Goal: Contribute content: Contribute content

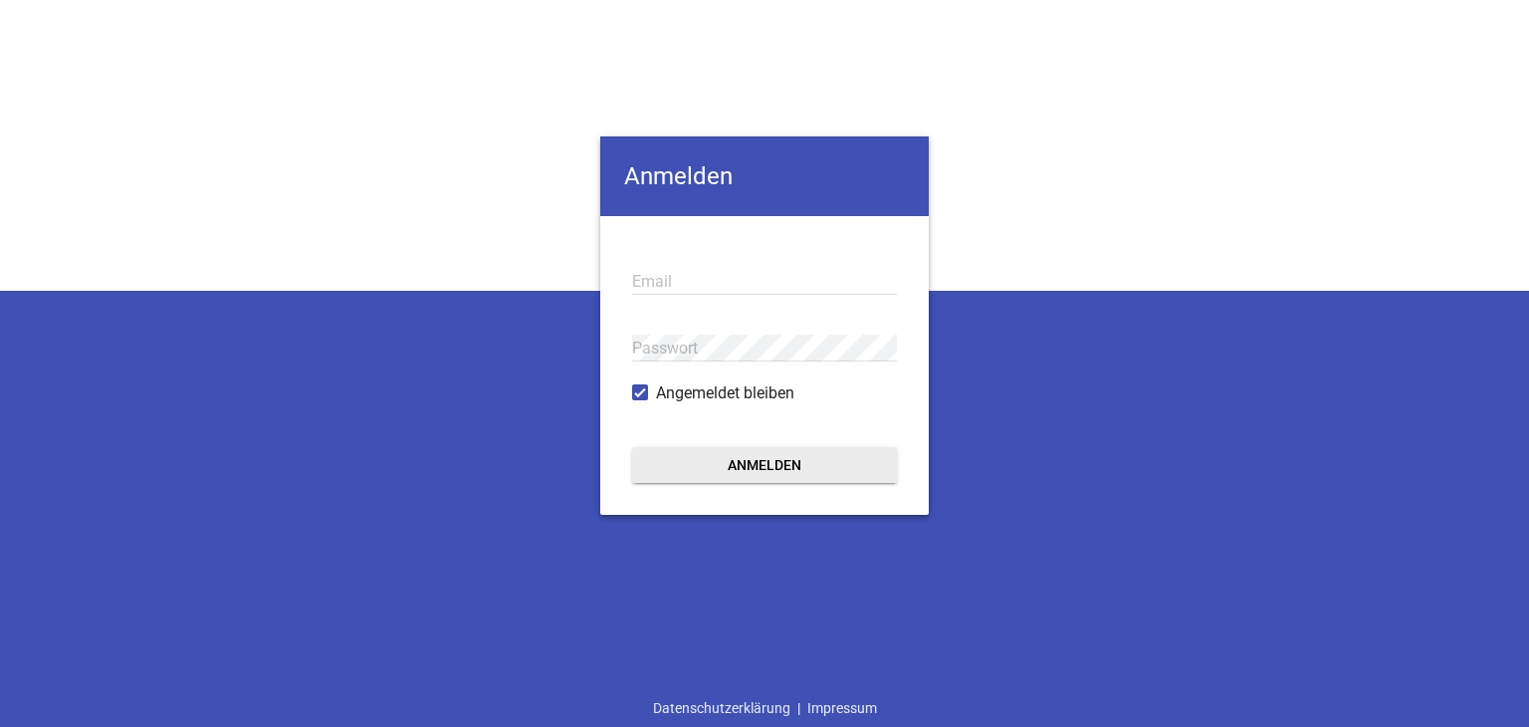
type input "kai.christiansen@srb-landtechnik.de"
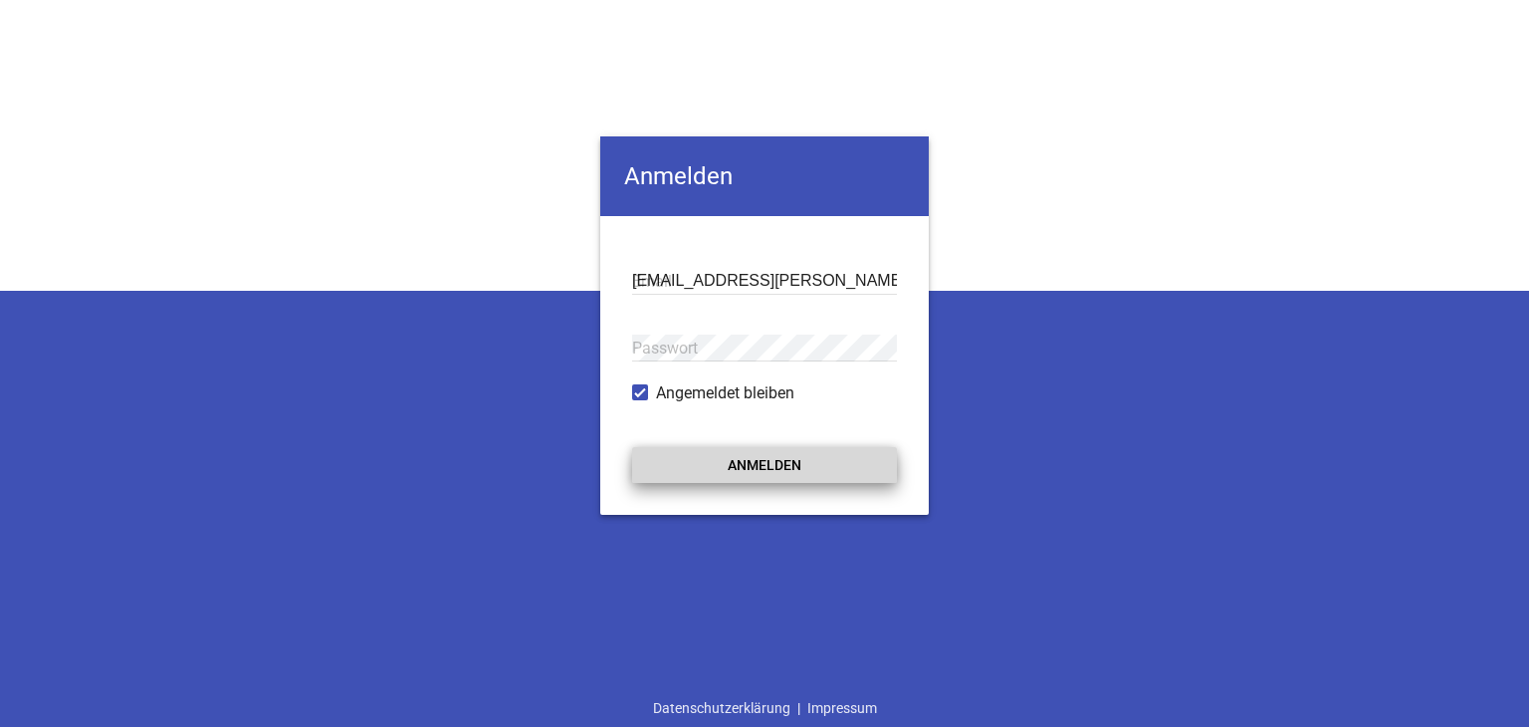
click at [768, 467] on button "Anmelden" at bounding box center [764, 465] width 265 height 36
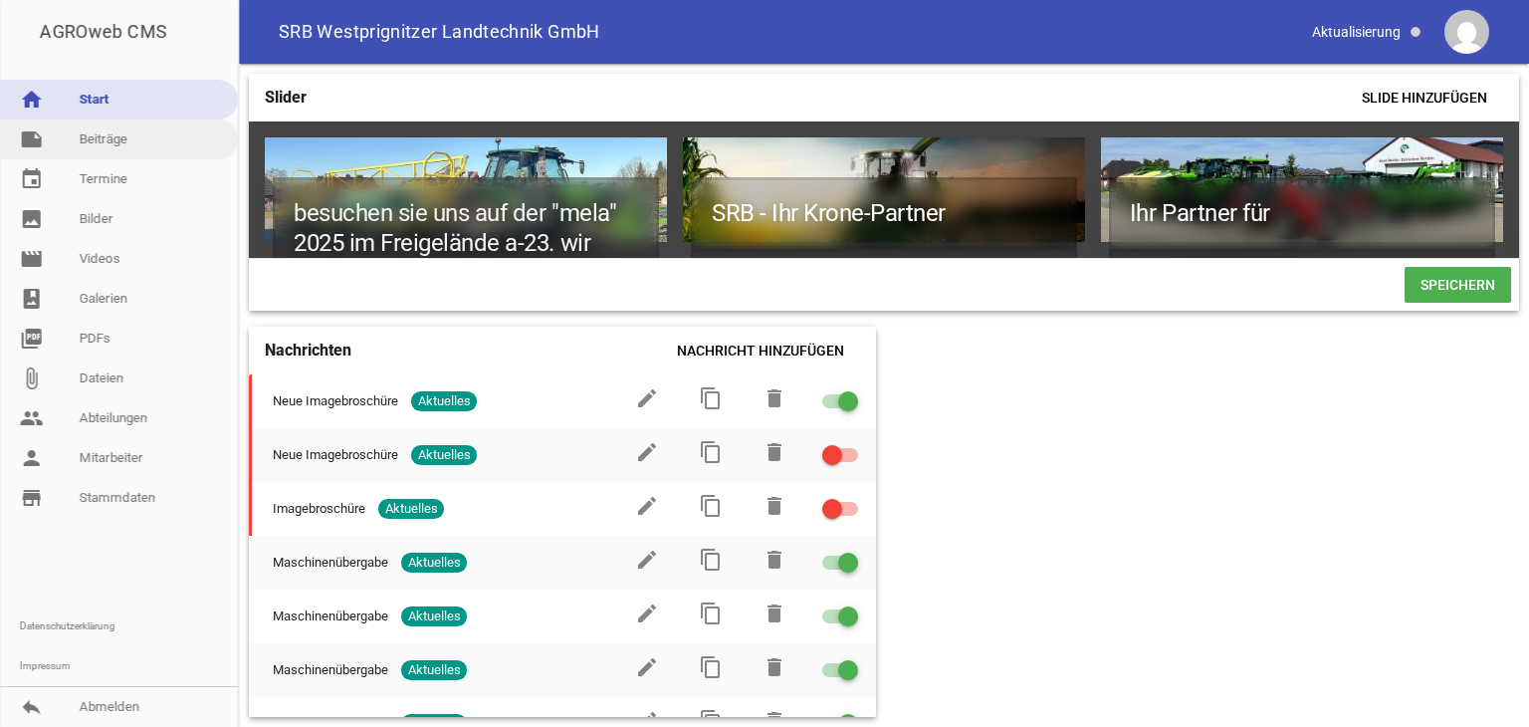
click at [88, 143] on link "note Beiträge" at bounding box center [119, 139] width 238 height 40
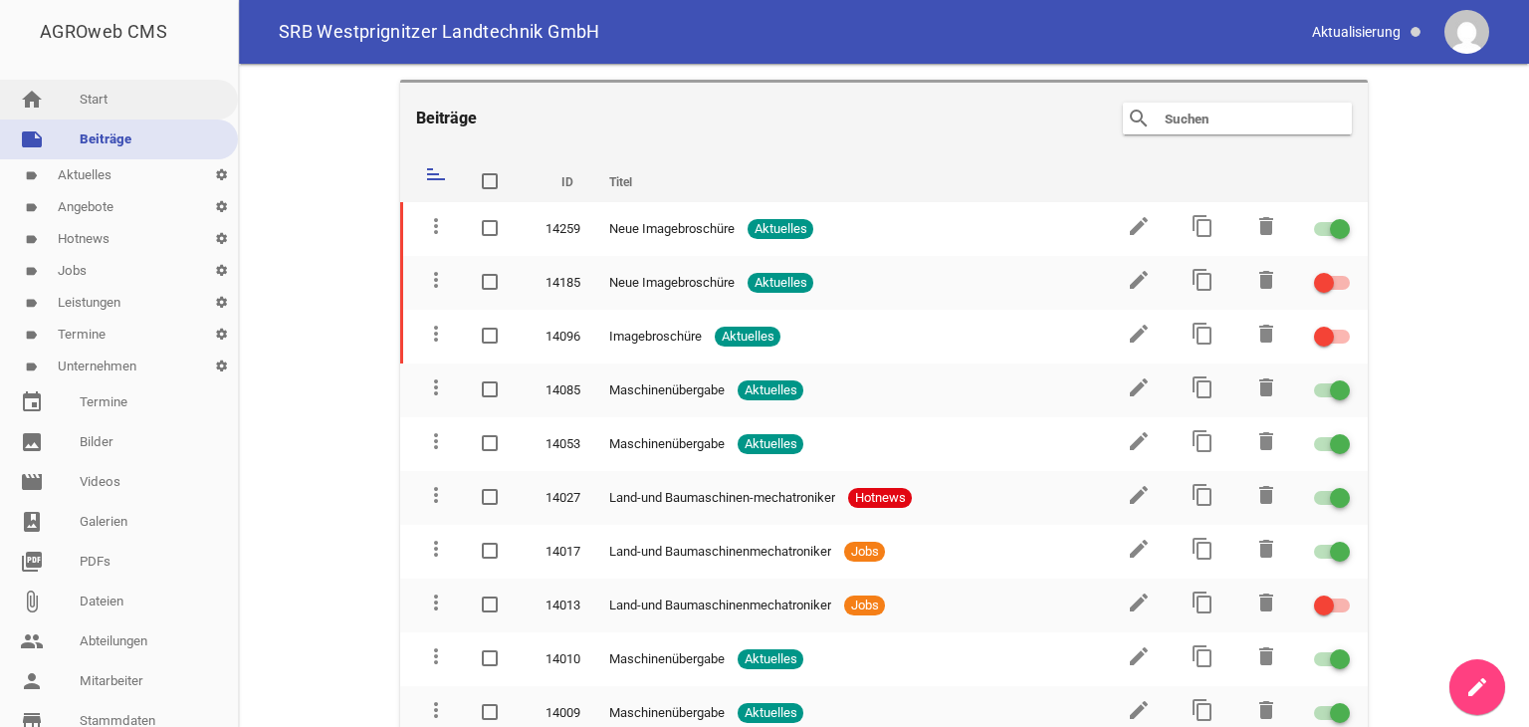
click at [119, 107] on link "home Start" at bounding box center [119, 100] width 238 height 40
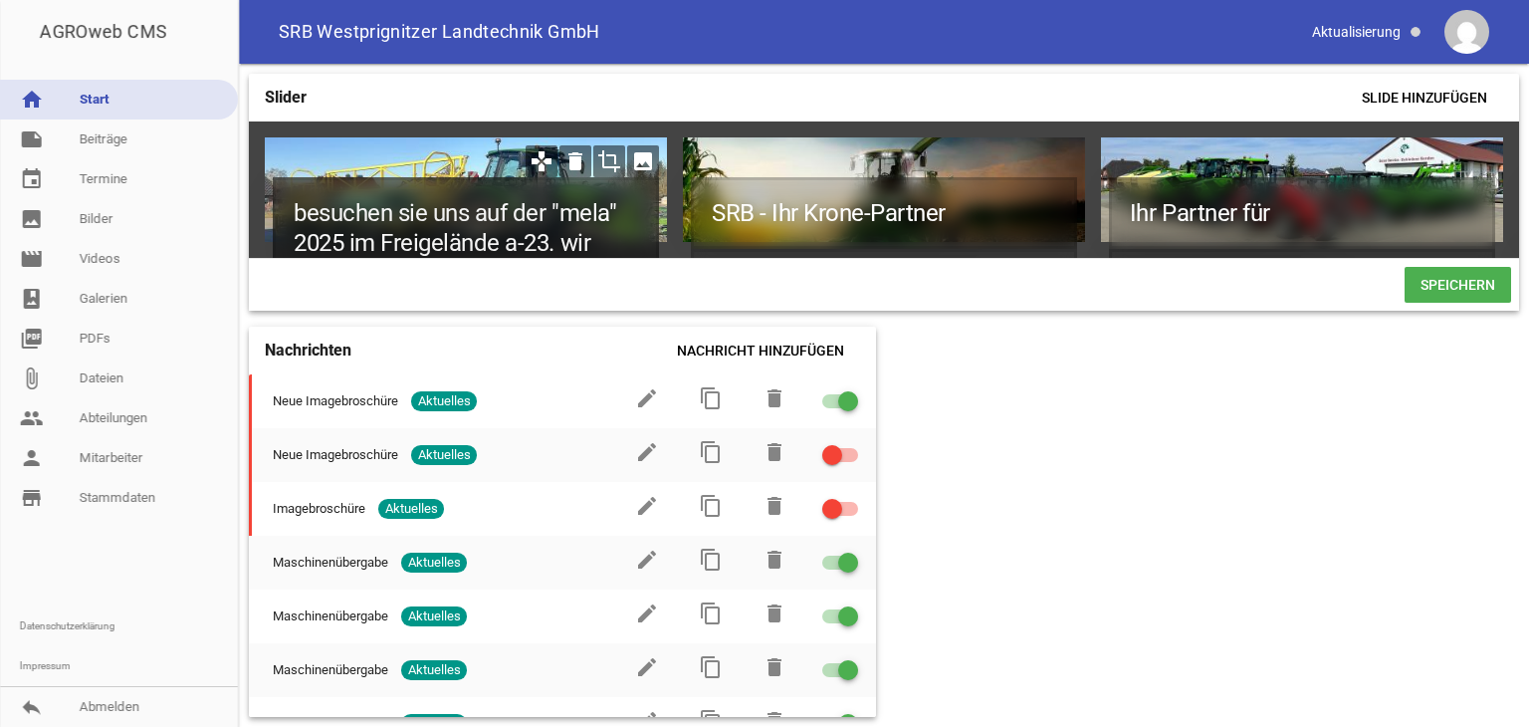
click at [597, 240] on h1 "besuchen sie uns auf der "mela" 2025 im Freigelände a-23. wir freuen uns auf in…" at bounding box center [466, 257] width 386 height 161
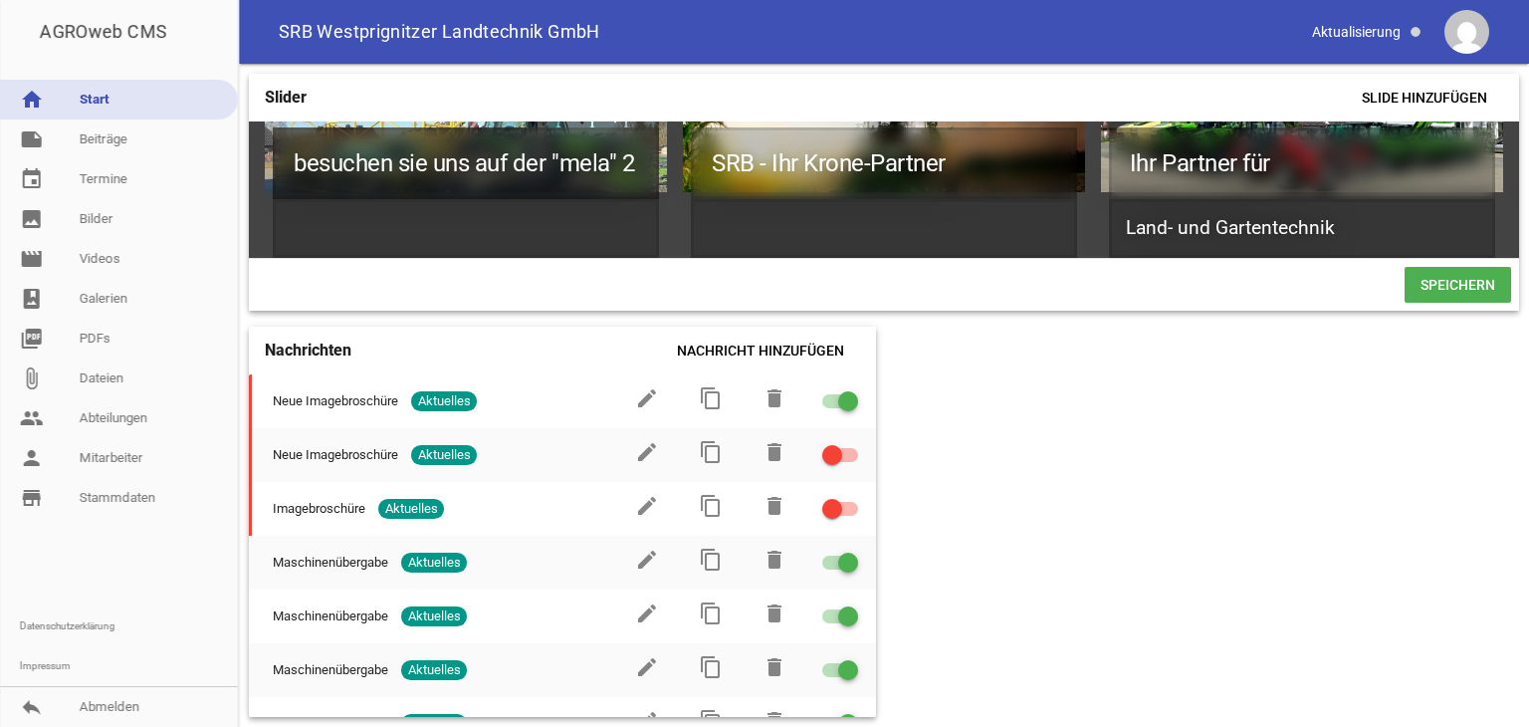
scroll to position [47, 0]
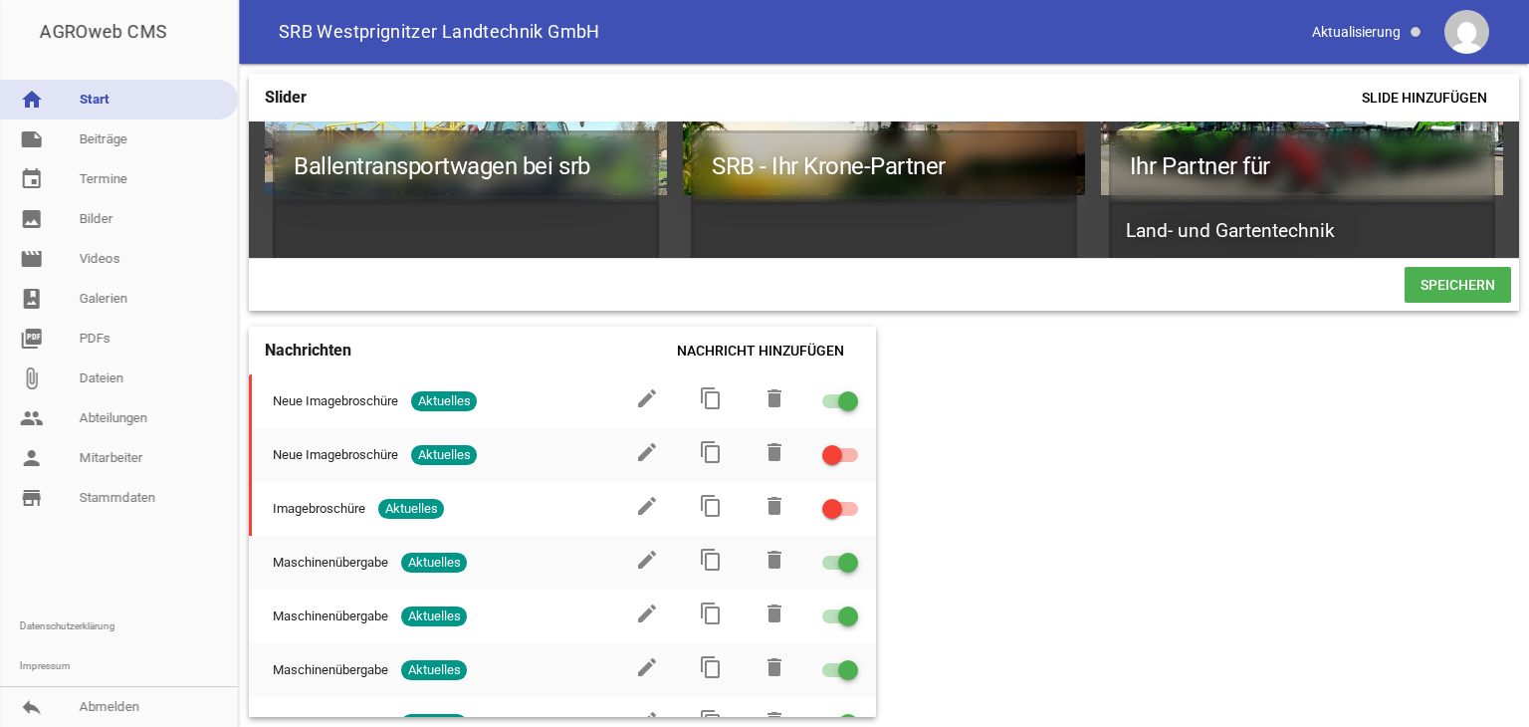
click at [1482, 296] on span "Speichern" at bounding box center [1458, 285] width 107 height 36
click at [93, 142] on link "note Beiträge" at bounding box center [119, 139] width 238 height 40
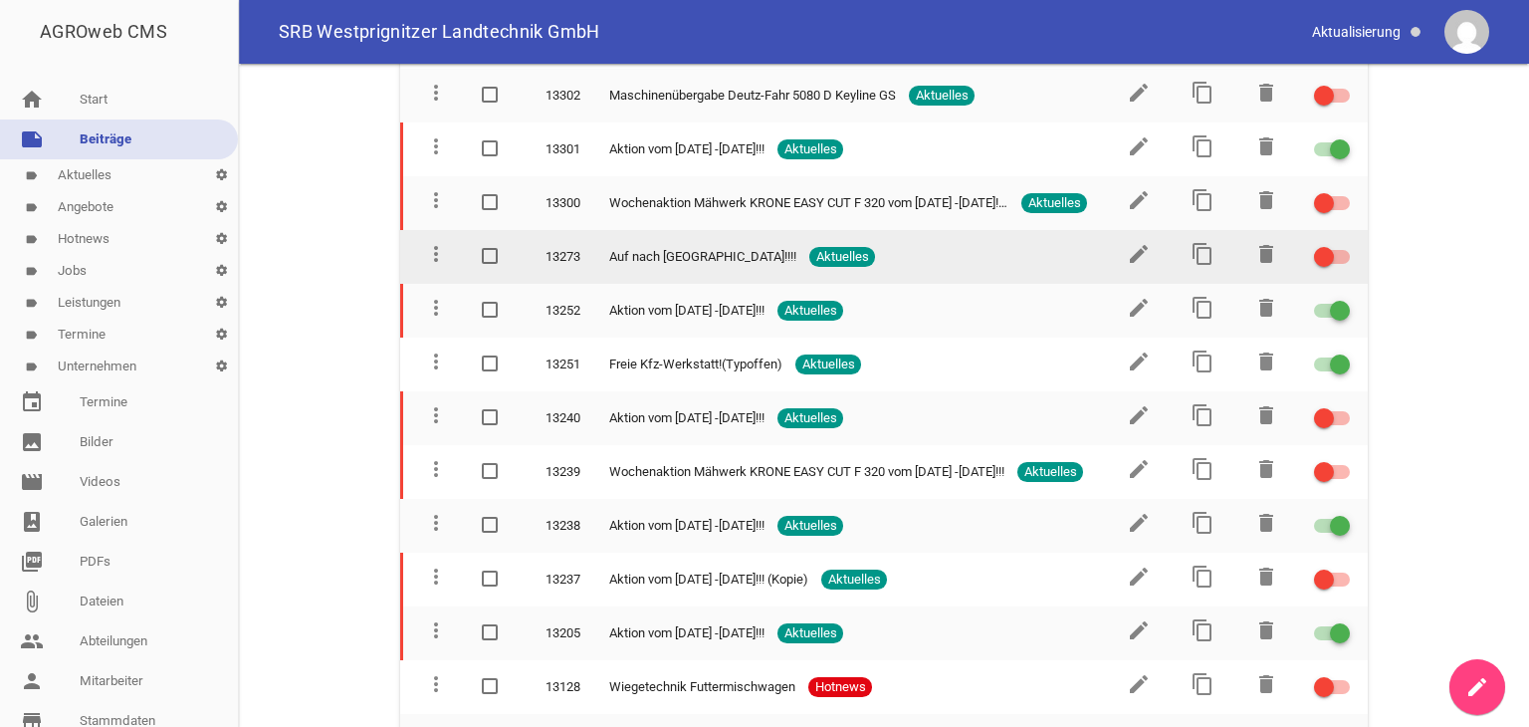
scroll to position [2489, 0]
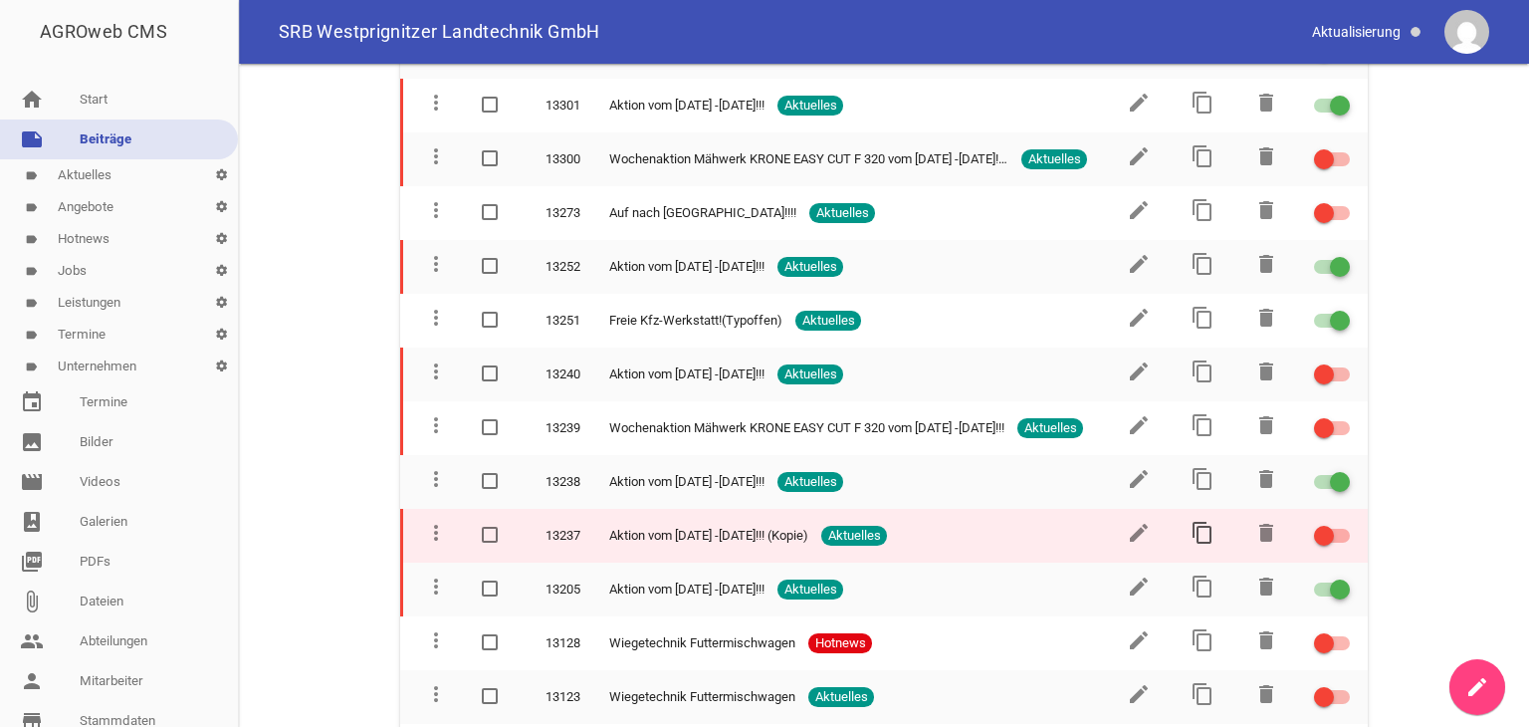
click at [1191, 521] on icon "content_copy" at bounding box center [1203, 533] width 24 height 24
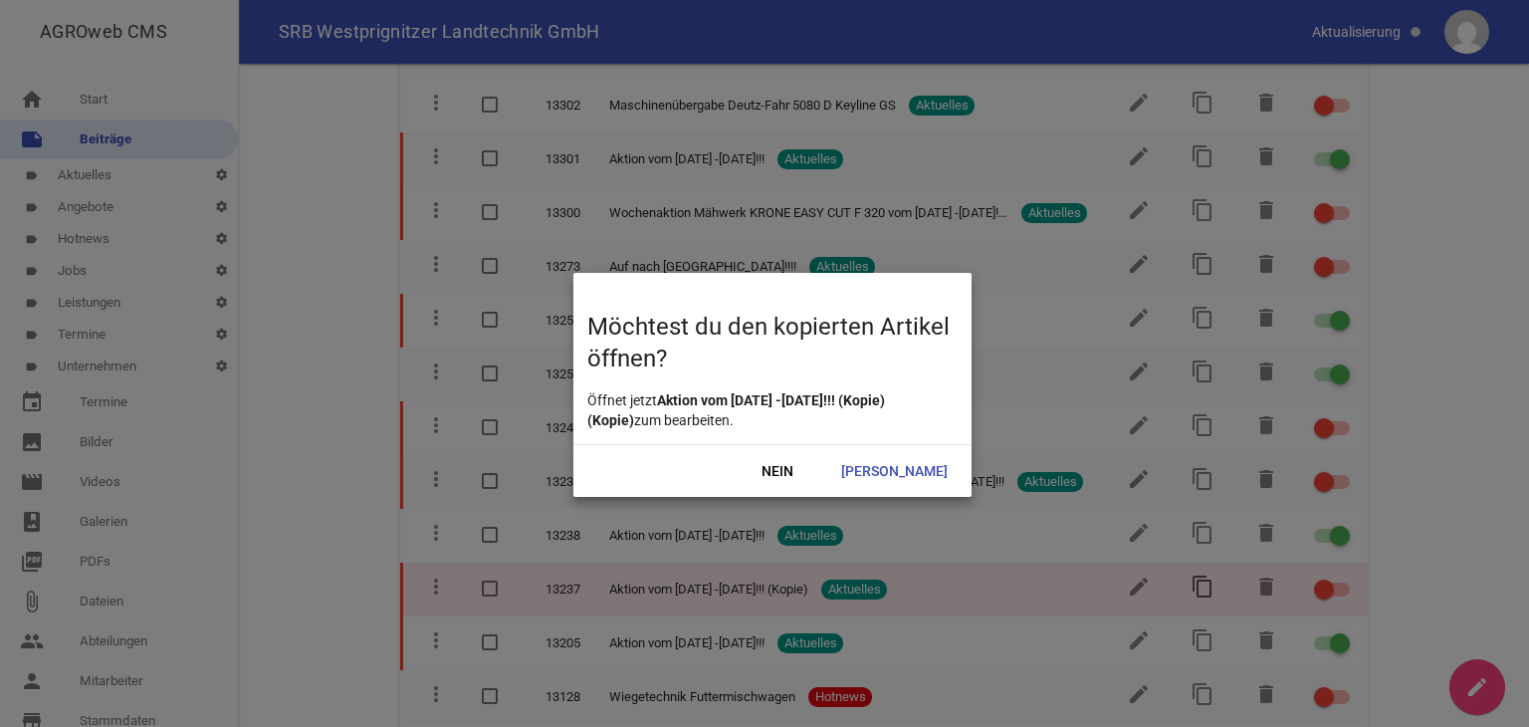
scroll to position [2542, 0]
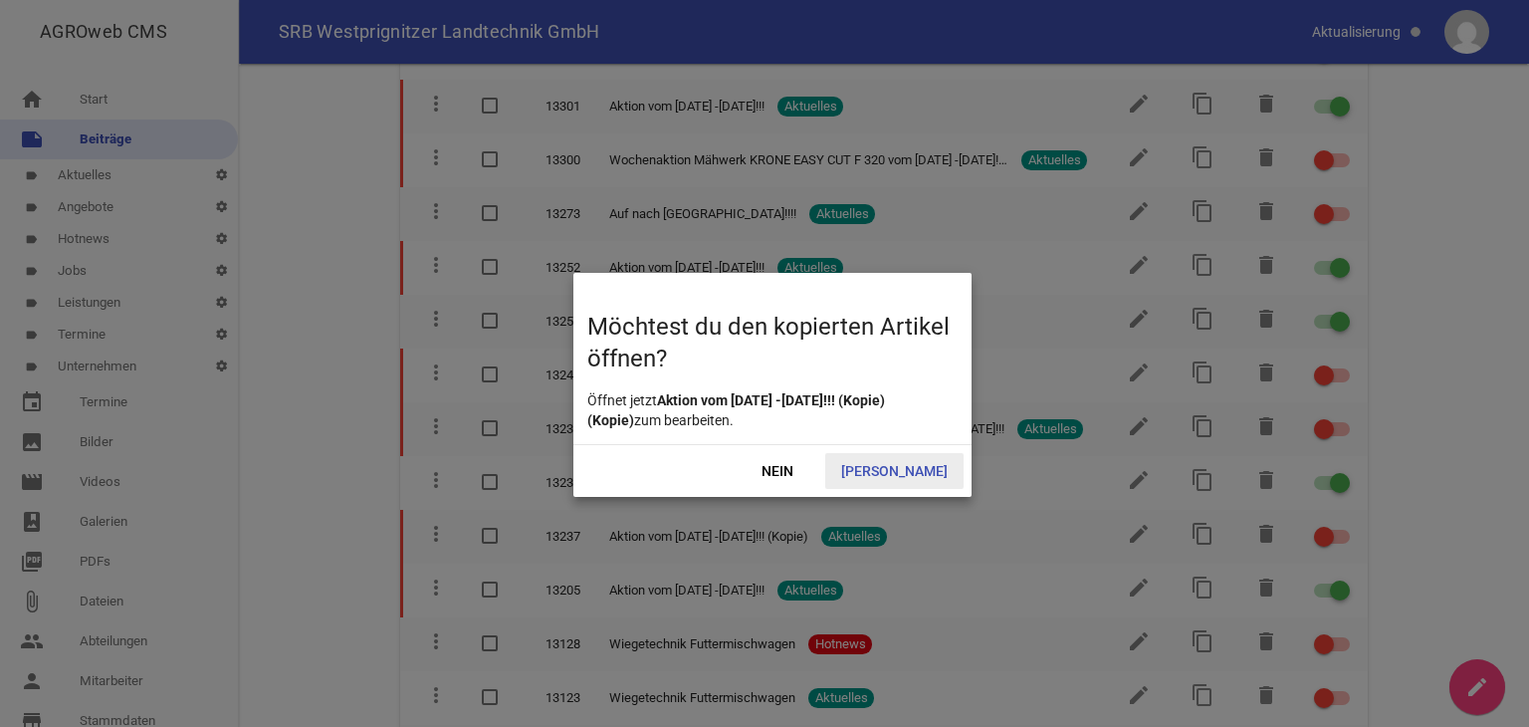
click at [904, 465] on span "Ja" at bounding box center [894, 471] width 138 height 36
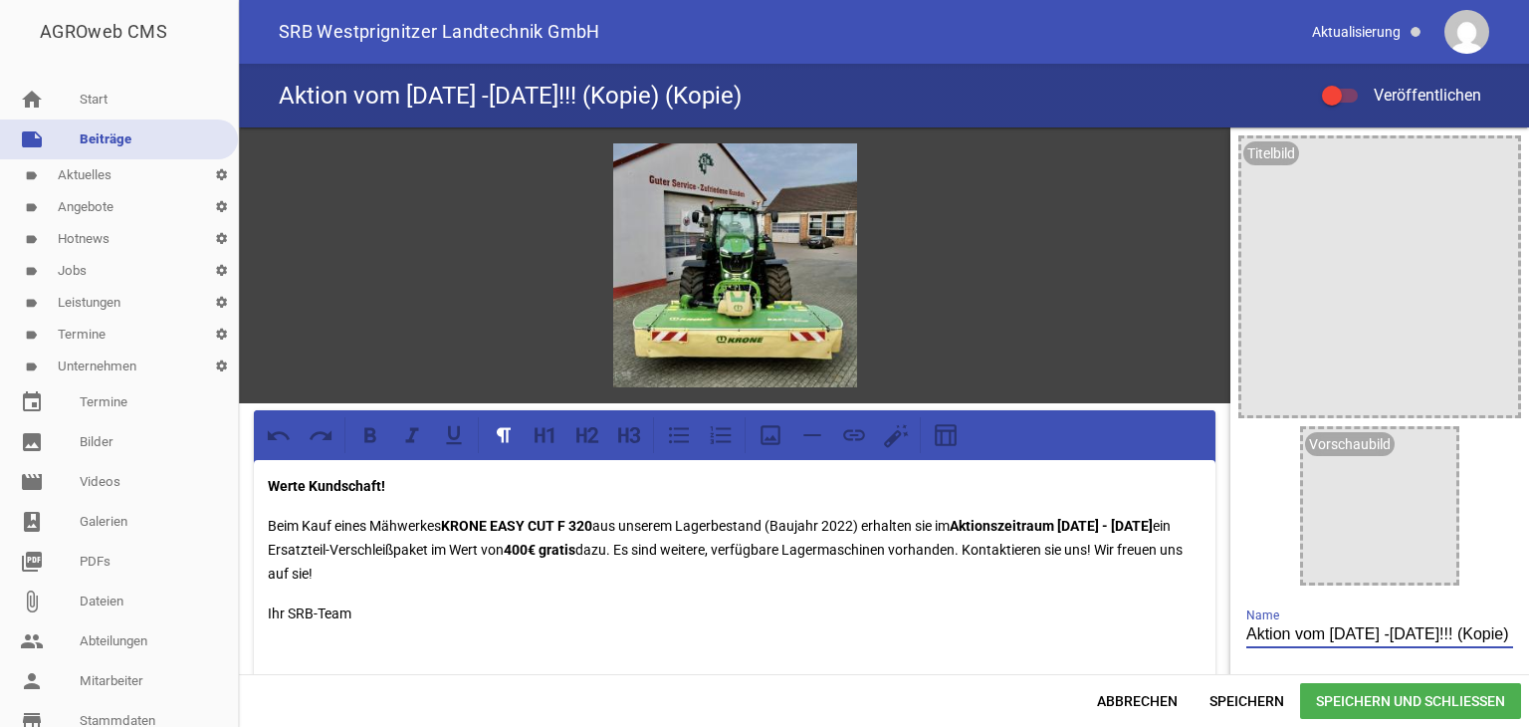
click at [1487, 635] on input "Aktion vom 21.02.25 -07.03.25!!! (Kopie) (Kopie)" at bounding box center [1380, 634] width 267 height 27
click at [1458, 636] on input "Aktion vom 21.0opie) (Kopie)" at bounding box center [1380, 634] width 267 height 27
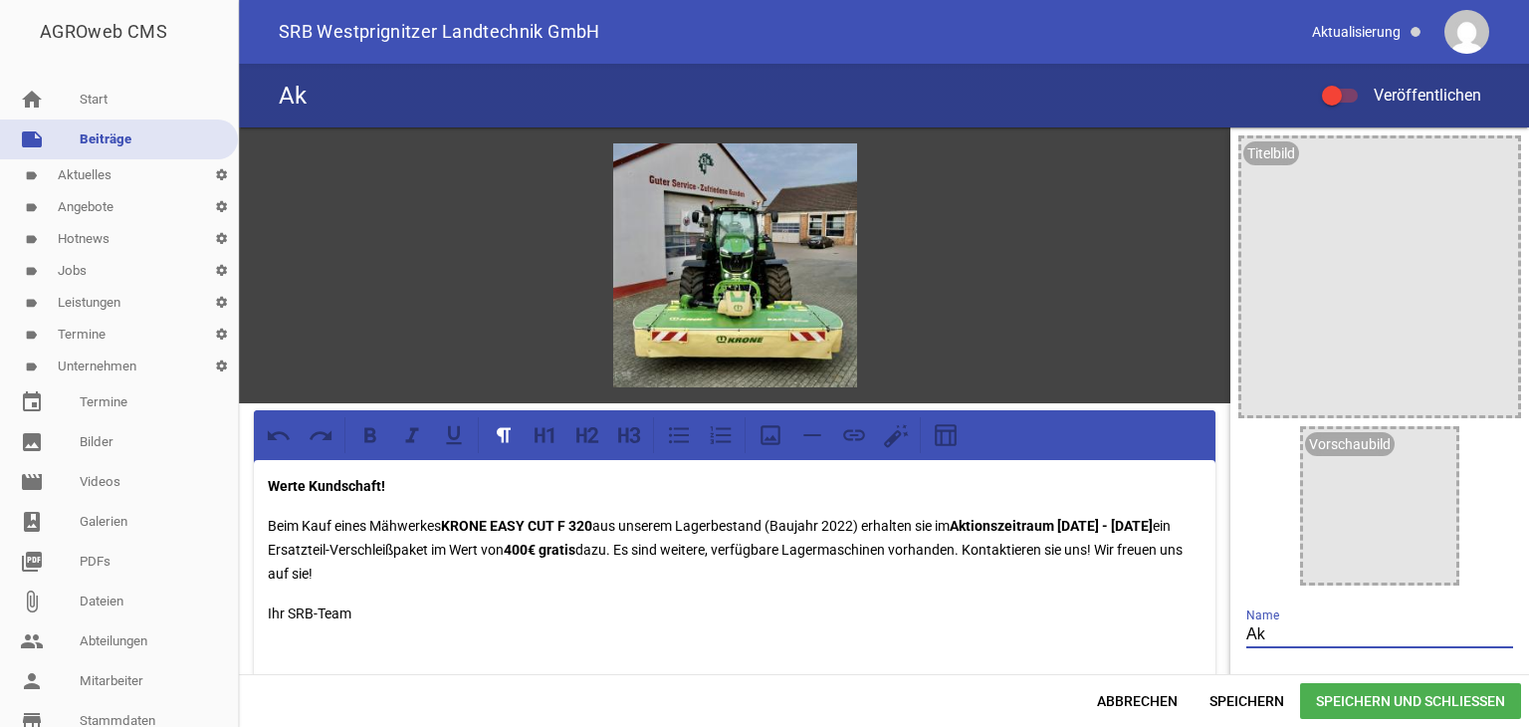
type input "A"
click at [1354, 632] on input "Rückblick MeLa 25" at bounding box center [1380, 634] width 267 height 27
type input "Rückblick MeLa 2025"
click at [410, 570] on p "Beim Kauf eines Mähwerkes KRONE EASY CUT F 320 aus unserem Lagerbestand (Baujah…" at bounding box center [735, 550] width 934 height 72
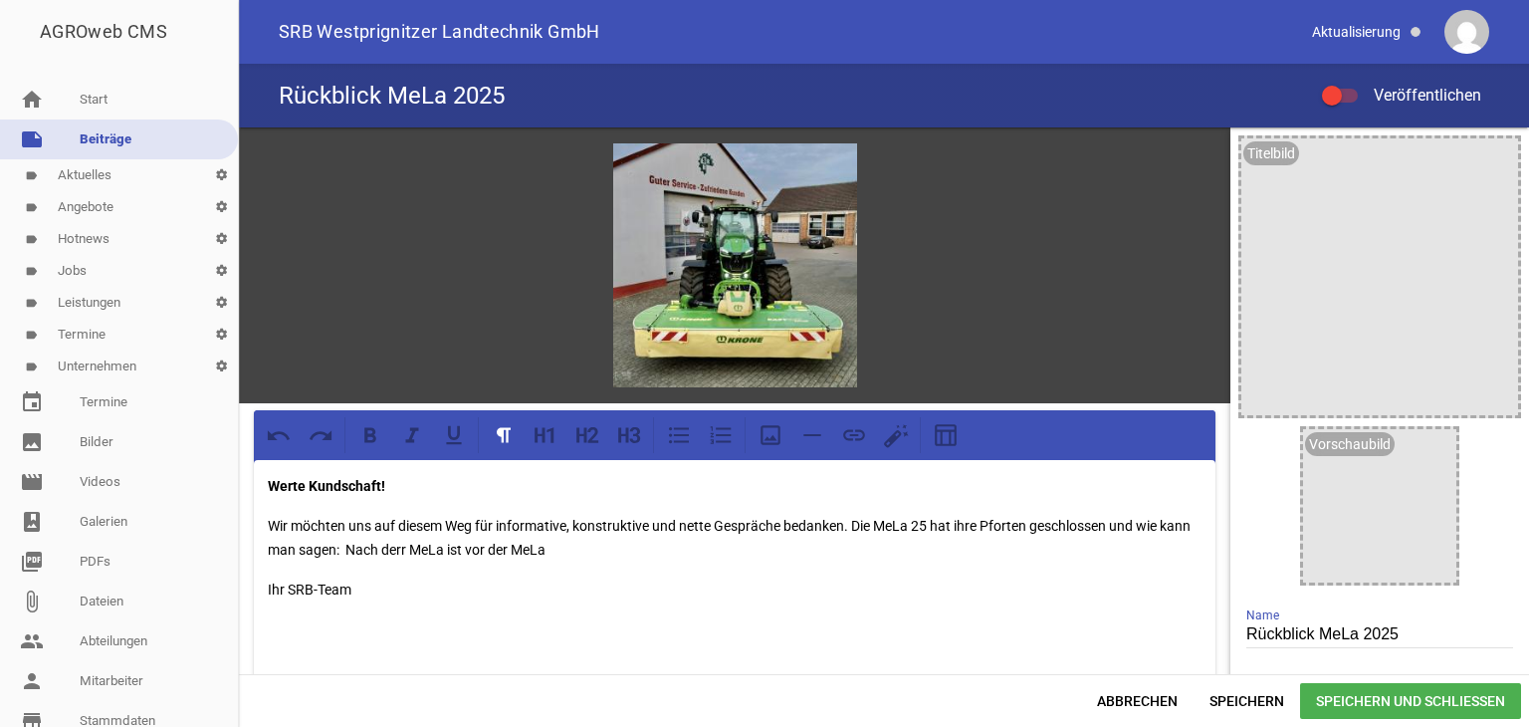
click at [378, 548] on p "Wir möchten uns auf diesem Weg für informative, konstruktive und nette Gespräch…" at bounding box center [735, 538] width 934 height 48
click at [380, 546] on p "Wir möchten uns auf diesem Weg für informative, konstruktive und nette Gespräch…" at bounding box center [735, 538] width 934 height 48
drag, startPoint x: 586, startPoint y: 546, endPoint x: 614, endPoint y: 546, distance: 27.9
click at [589, 546] on p "Wir möchten uns auf diesem Weg für informative, konstruktive und nette Gespräch…" at bounding box center [735, 538] width 934 height 48
click at [828, 162] on icon "image" at bounding box center [833, 167] width 32 height 32
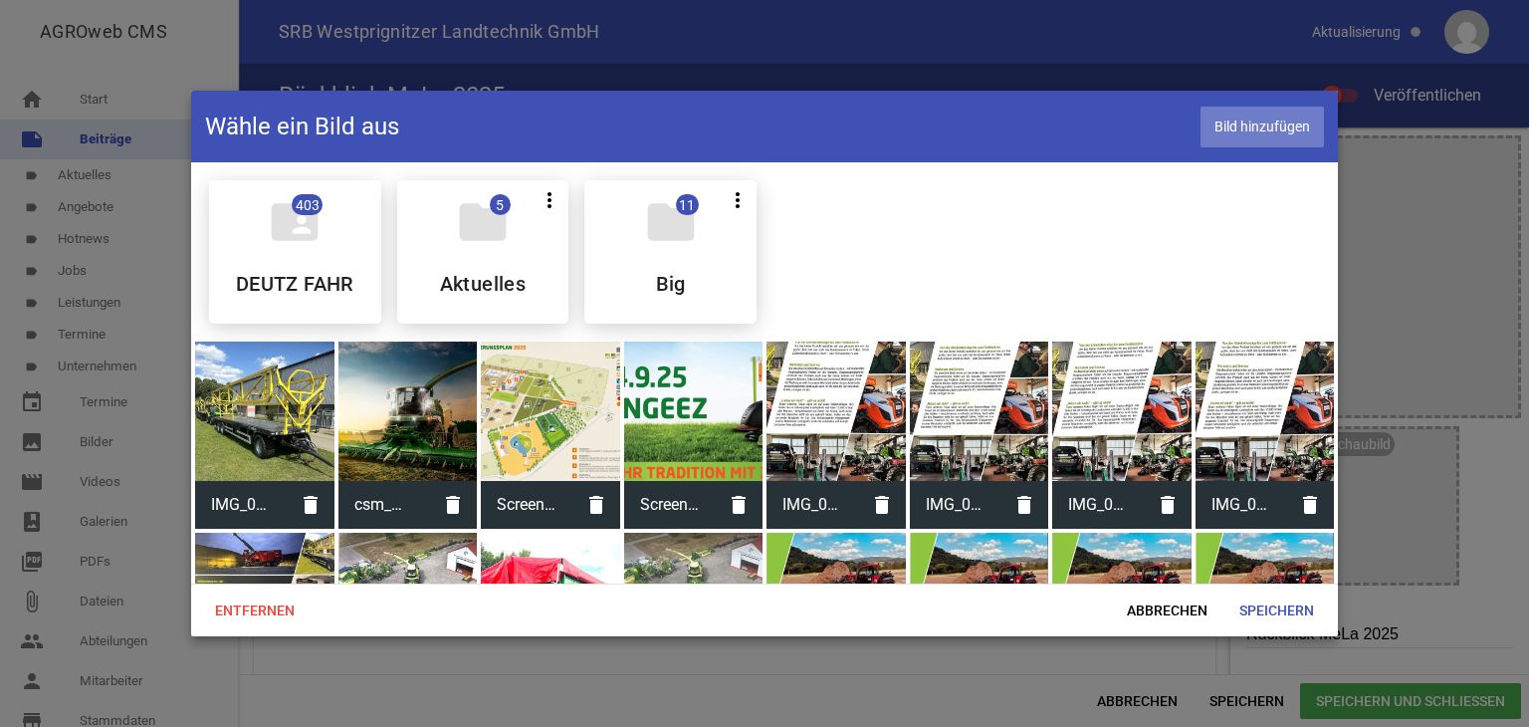
click at [1289, 124] on span "Bild hinzufügen" at bounding box center [1262, 127] width 123 height 41
click at [1284, 604] on span "Speichern" at bounding box center [1277, 610] width 107 height 36
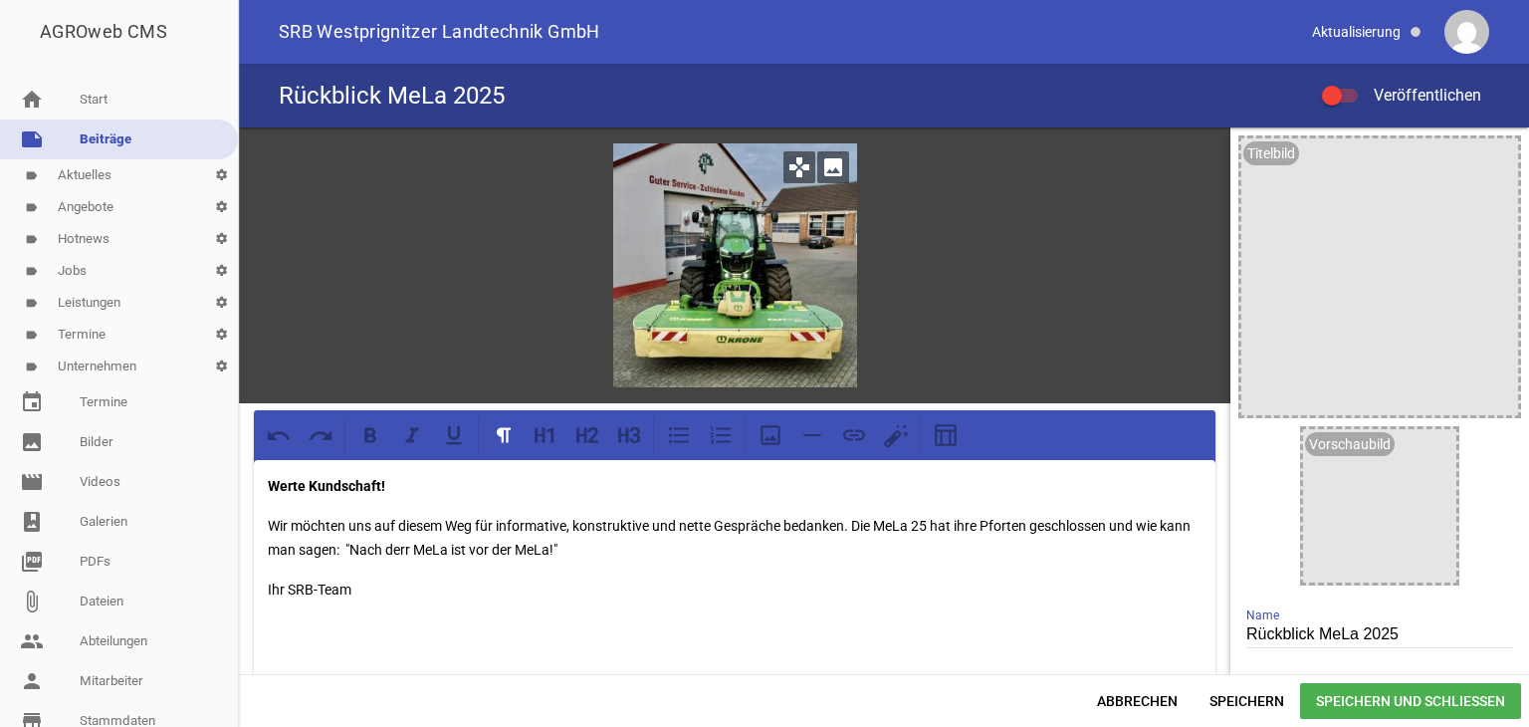
click at [826, 160] on icon "image" at bounding box center [833, 167] width 32 height 32
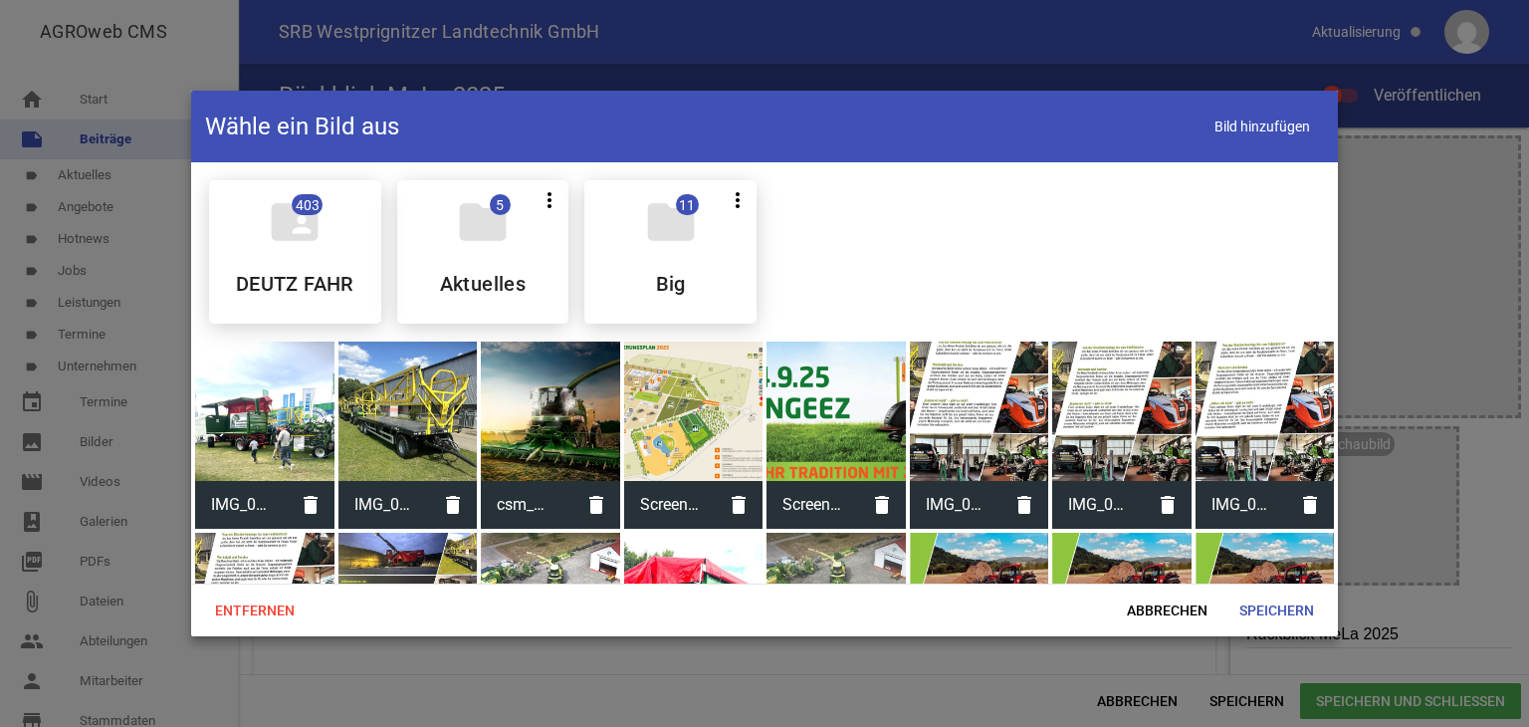
click at [275, 423] on div at bounding box center [264, 411] width 139 height 139
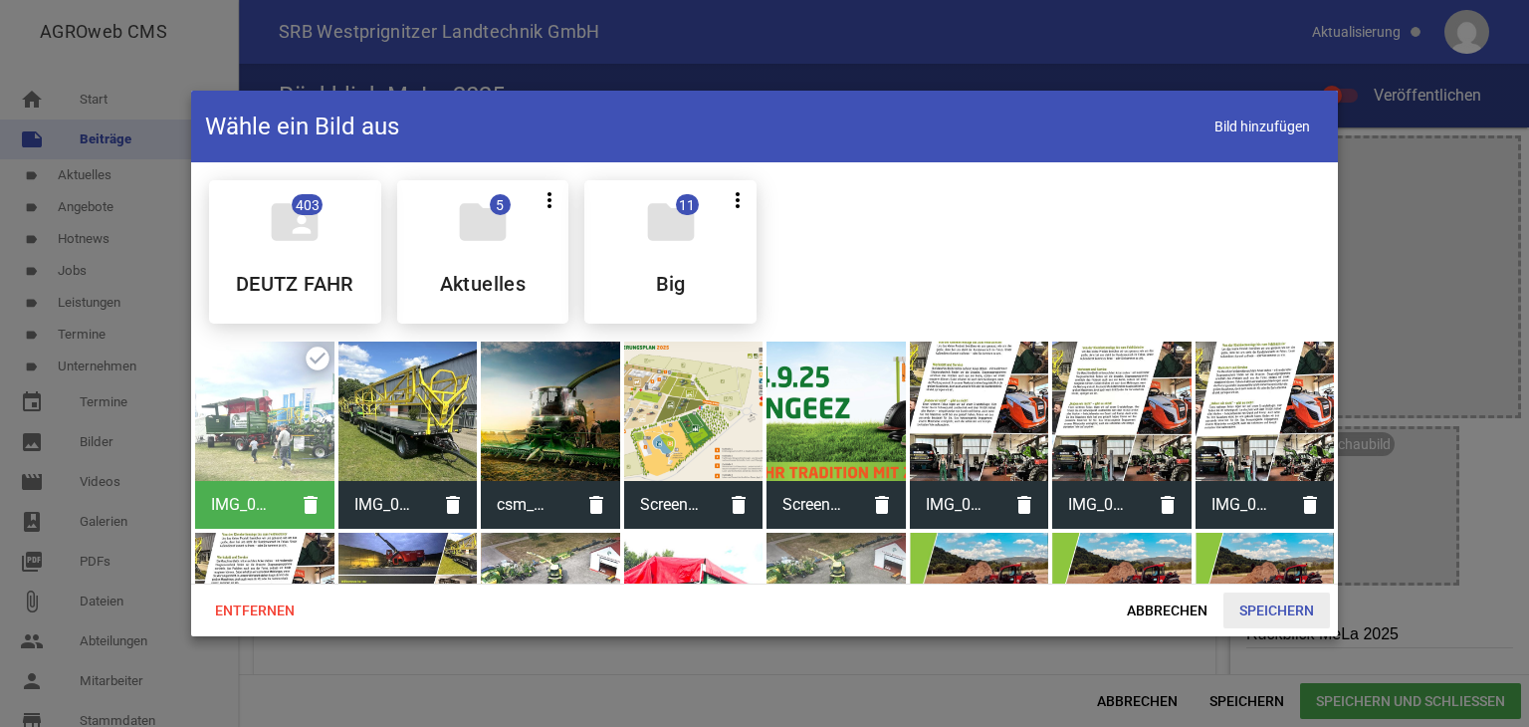
click at [1290, 603] on span "Speichern" at bounding box center [1277, 610] width 107 height 36
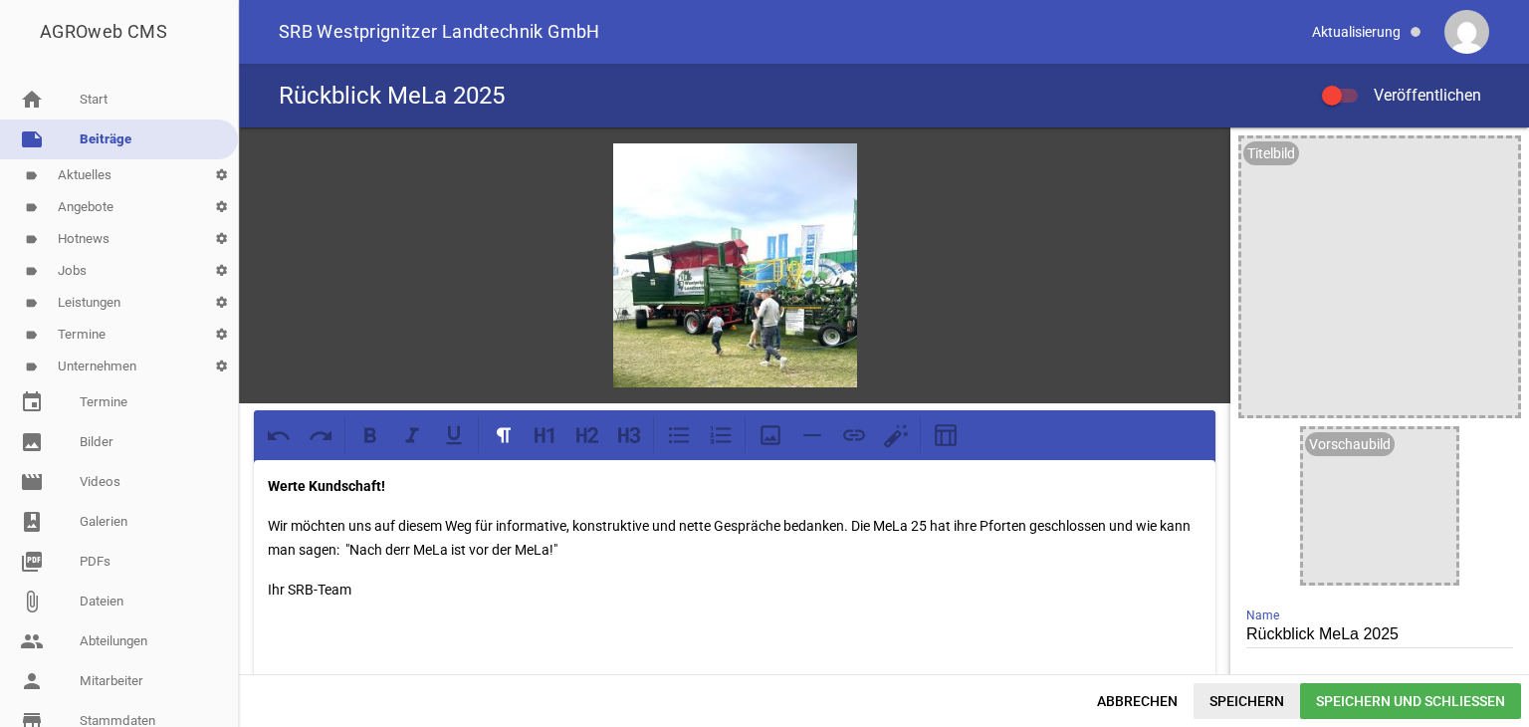
click at [1231, 696] on span "Speichern" at bounding box center [1247, 701] width 107 height 36
click at [1344, 95] on div at bounding box center [1340, 96] width 36 height 14
click at [1350, 84] on input "Veröffentlichen" at bounding box center [1350, 84] width 0 height 0
click at [1346, 98] on div at bounding box center [1340, 96] width 36 height 14
click at [1350, 84] on input "Veröffentlichen" at bounding box center [1350, 84] width 0 height 0
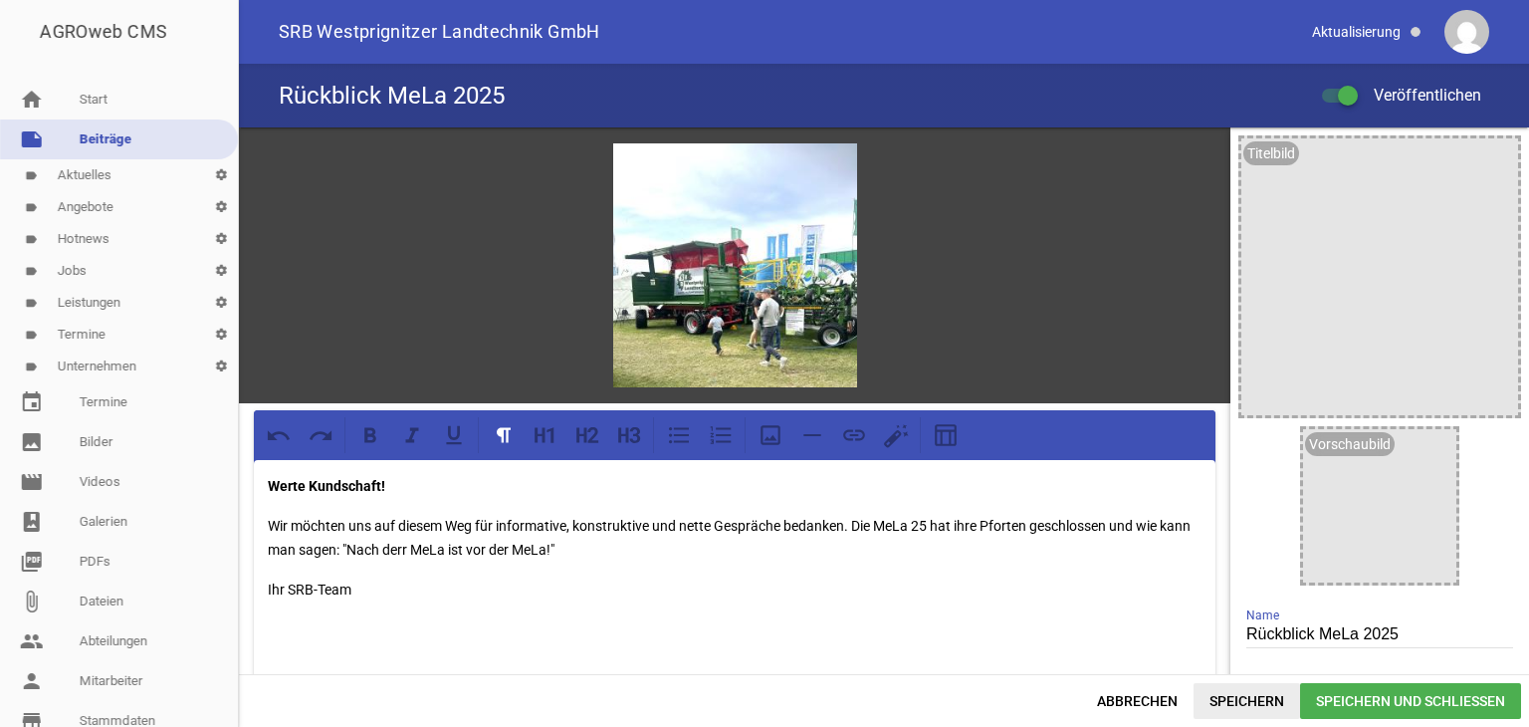
click at [1227, 700] on span "Speichern" at bounding box center [1247, 701] width 107 height 36
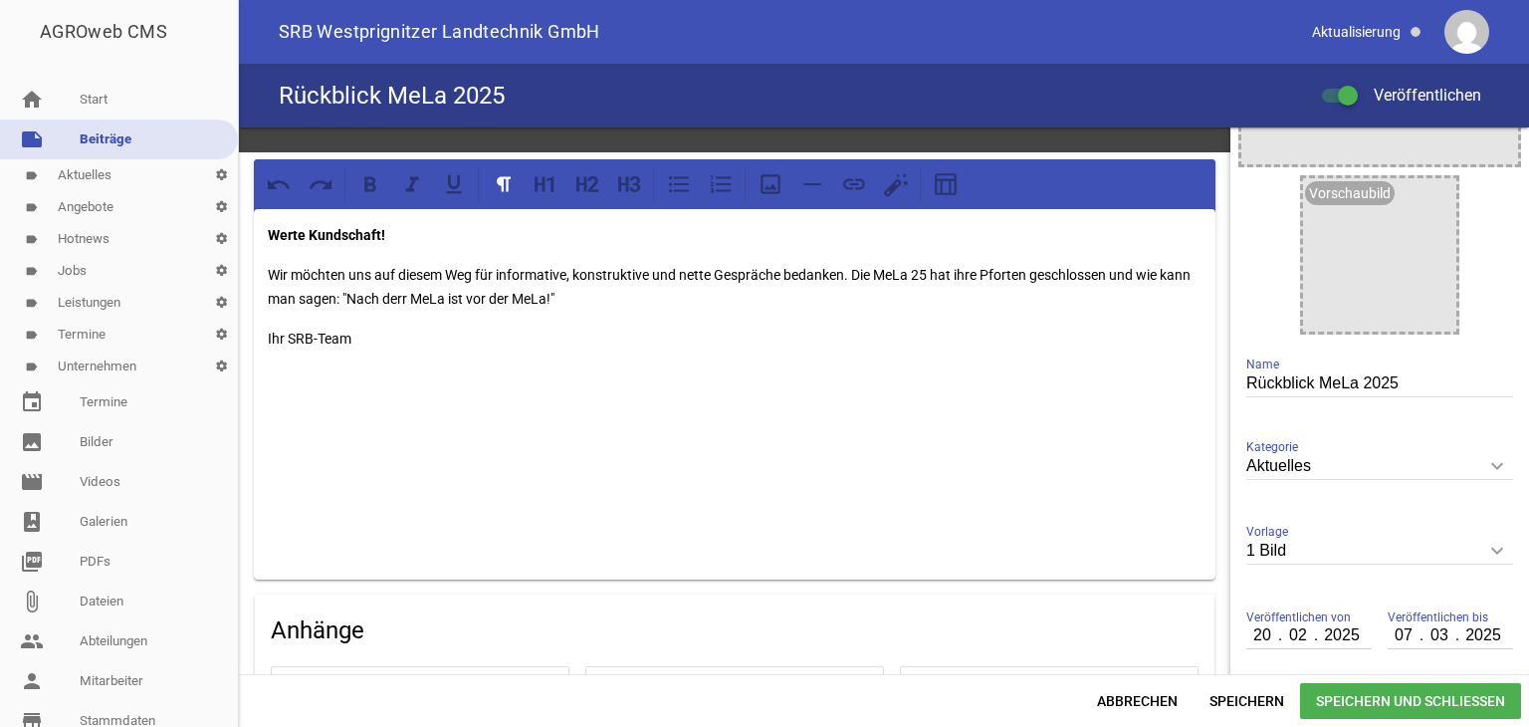
scroll to position [398, 0]
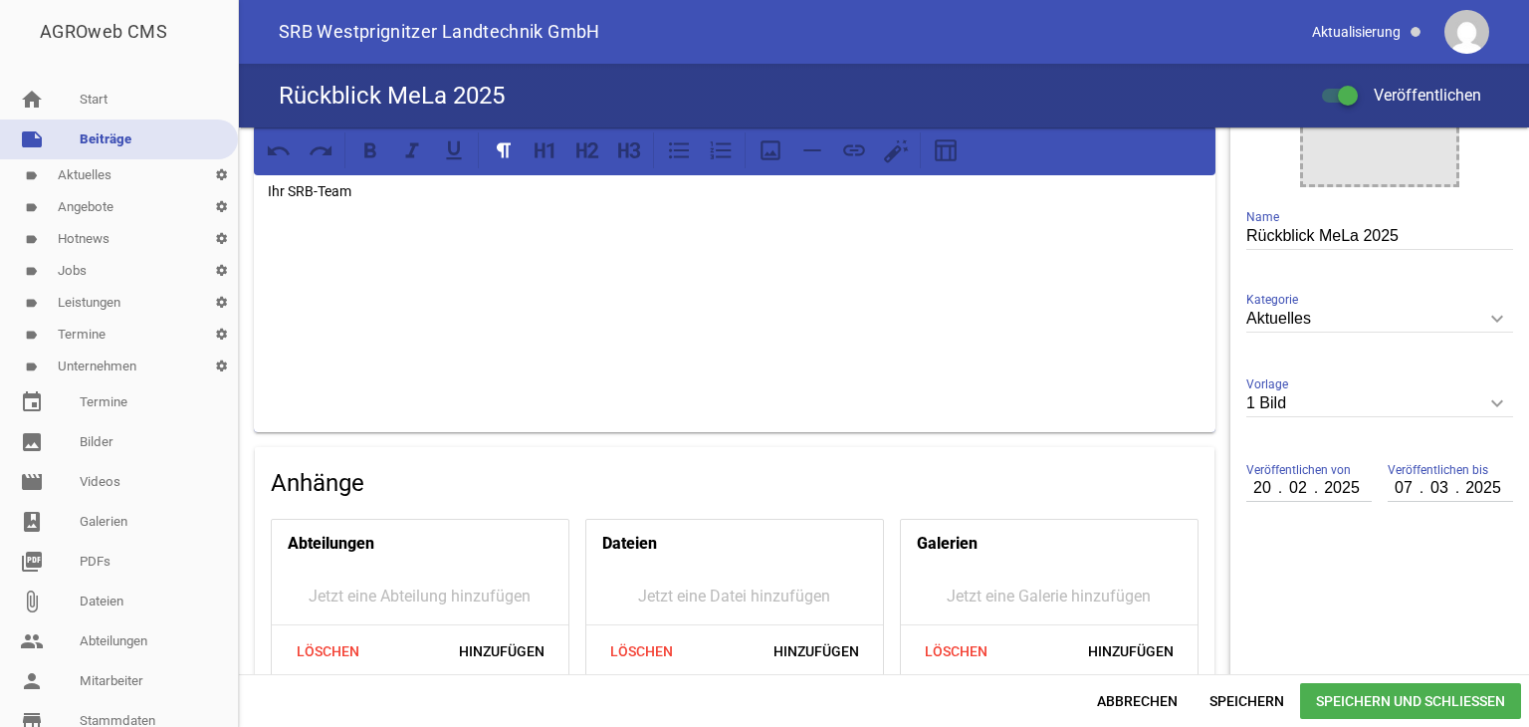
click at [1351, 487] on input "2025" at bounding box center [1341, 488] width 50 height 26
click at [1298, 486] on input "02" at bounding box center [1299, 488] width 36 height 26
click at [1281, 486] on input "number" at bounding box center [1299, 488] width 36 height 26
click at [1261, 486] on input "20" at bounding box center [1264, 488] width 34 height 26
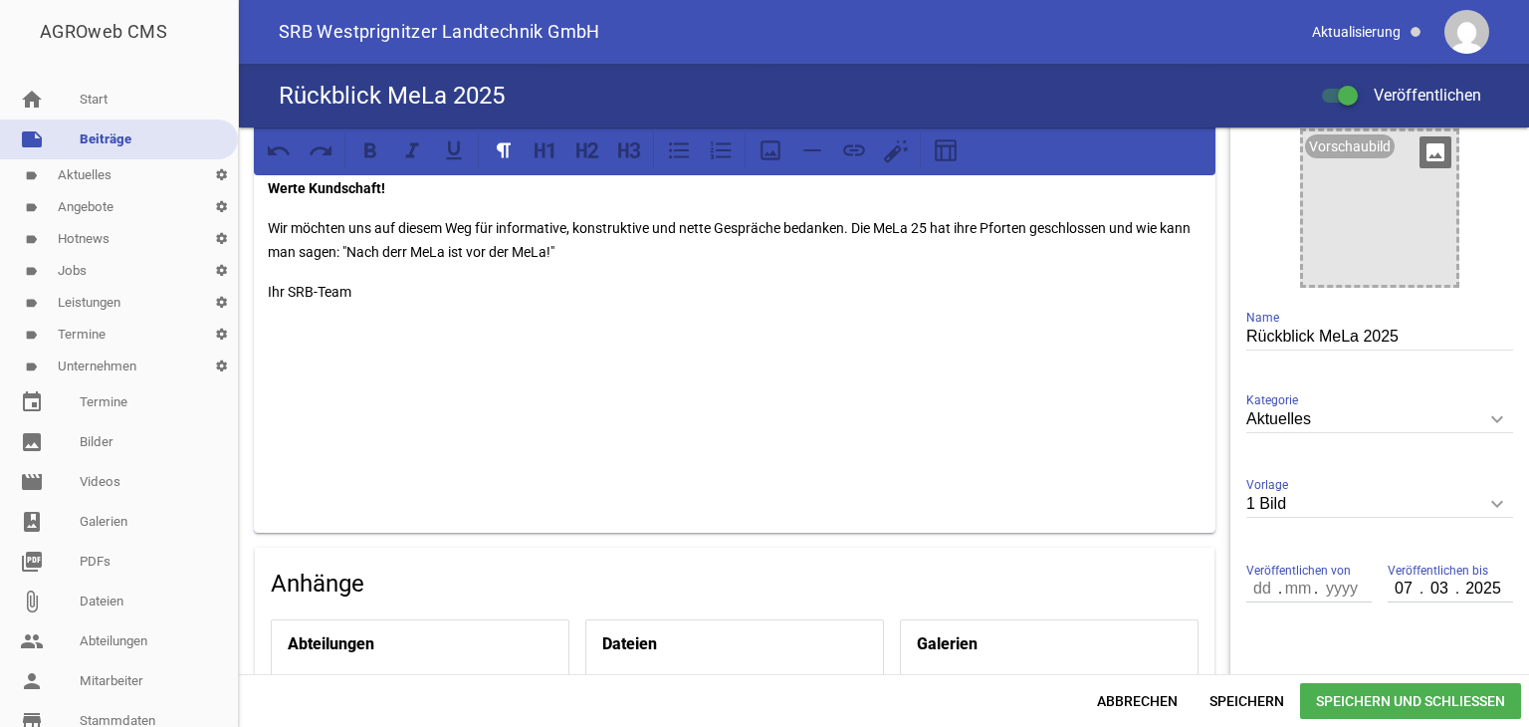
scroll to position [299, 0]
click at [1491, 505] on icon "keyboard_arrow_down" at bounding box center [1498, 503] width 32 height 32
click at [1491, 505] on input "1 Bild" at bounding box center [1380, 503] width 267 height 27
click at [1302, 597] on li "1 Bild" at bounding box center [1380, 597] width 267 height 48
click at [1441, 584] on input "03" at bounding box center [1440, 588] width 36 height 26
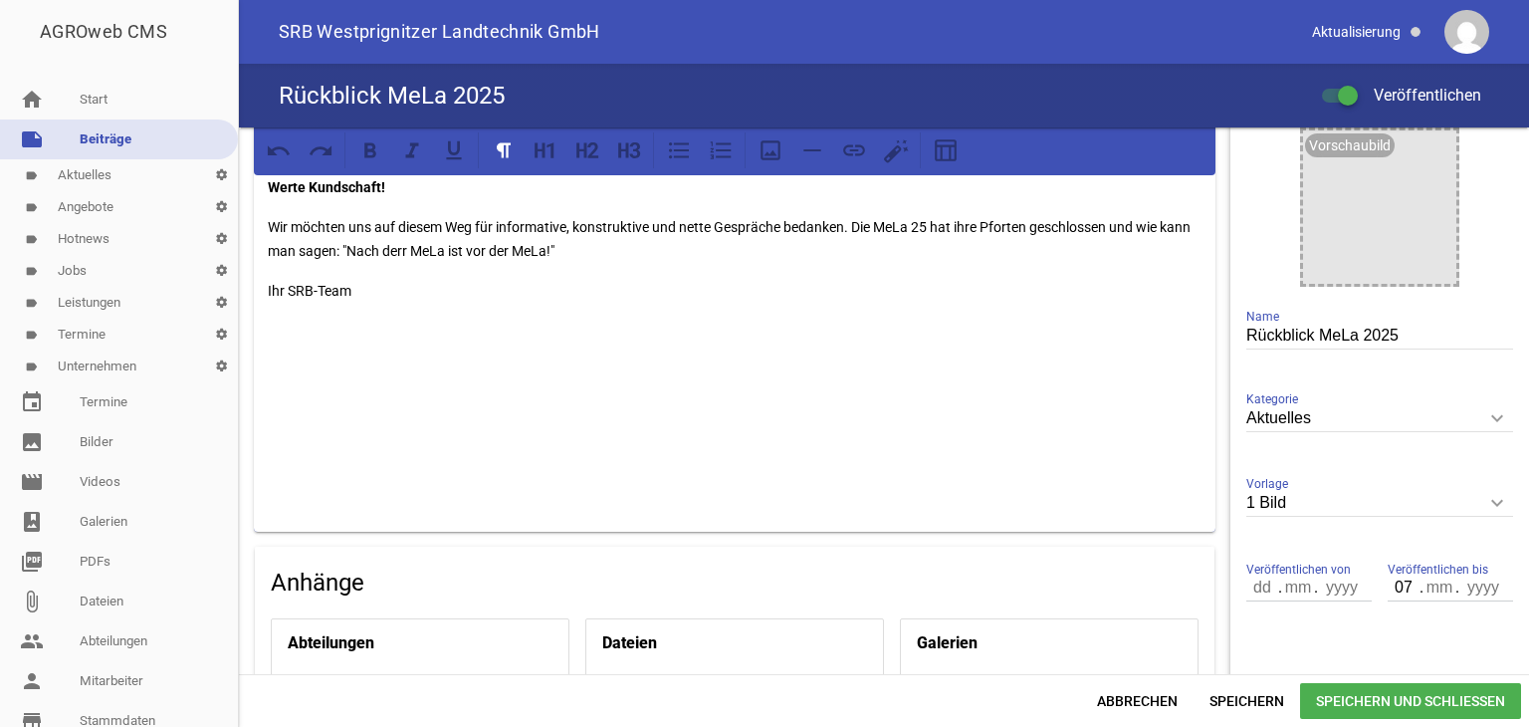
click at [1398, 580] on input "07" at bounding box center [1405, 588] width 34 height 26
click at [1225, 695] on span "Speichern" at bounding box center [1247, 701] width 107 height 36
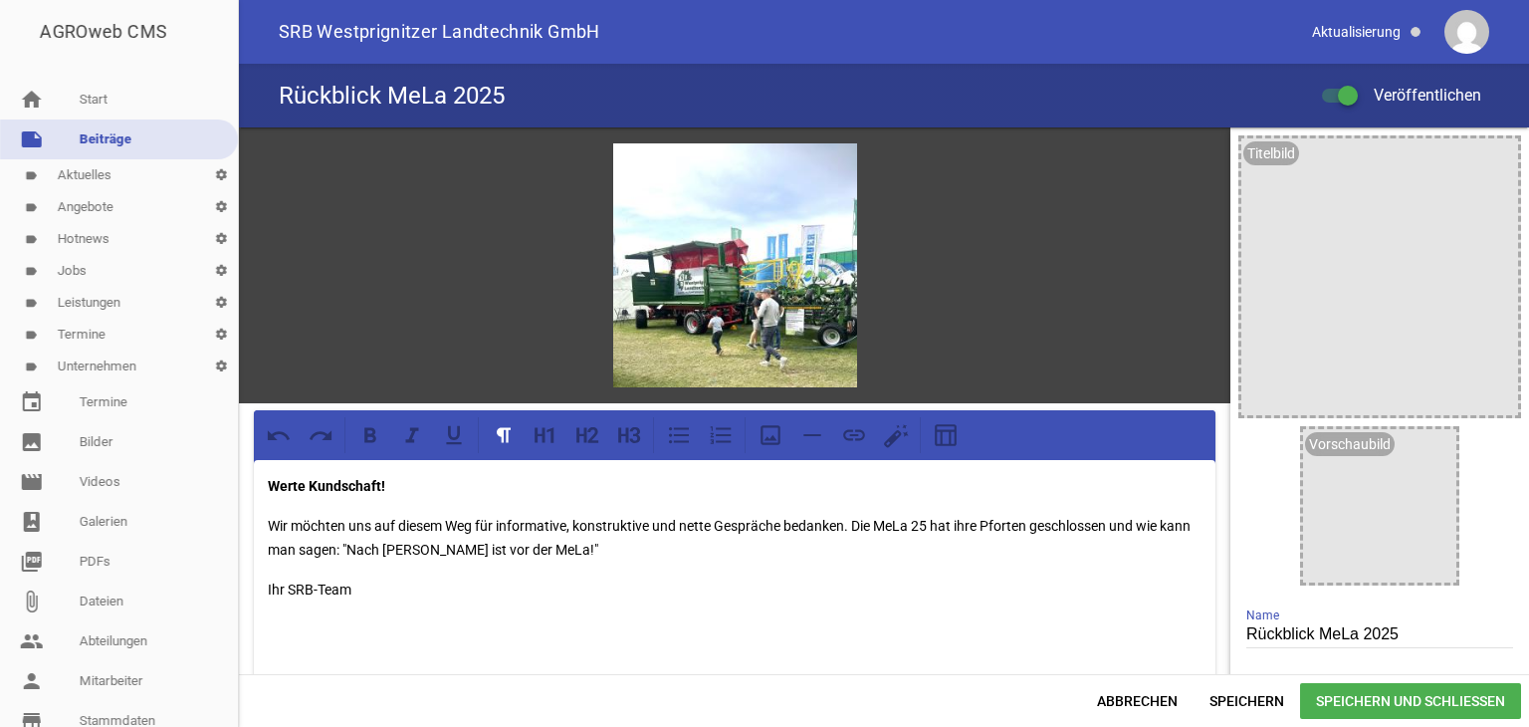
click at [439, 544] on p "Wir möchten uns auf diesem Weg für informative, konstruktive und nette Gespräch…" at bounding box center [735, 538] width 934 height 48
click at [1236, 702] on span "Speichern" at bounding box center [1247, 701] width 107 height 36
click at [1429, 453] on icon "image" at bounding box center [1436, 450] width 32 height 32
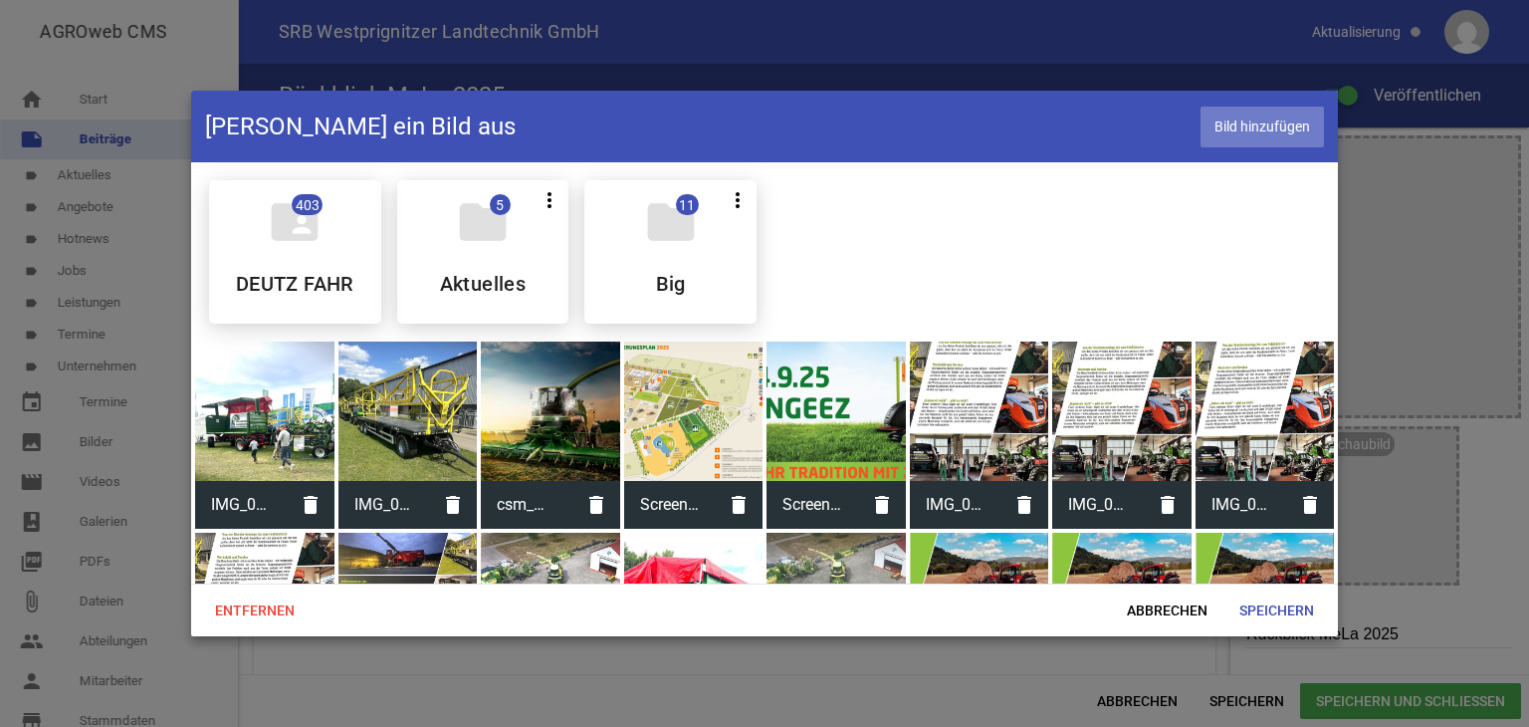
click at [1231, 132] on span "Bild hinzufügen" at bounding box center [1262, 127] width 123 height 41
click at [1282, 607] on span "Speichern" at bounding box center [1277, 610] width 107 height 36
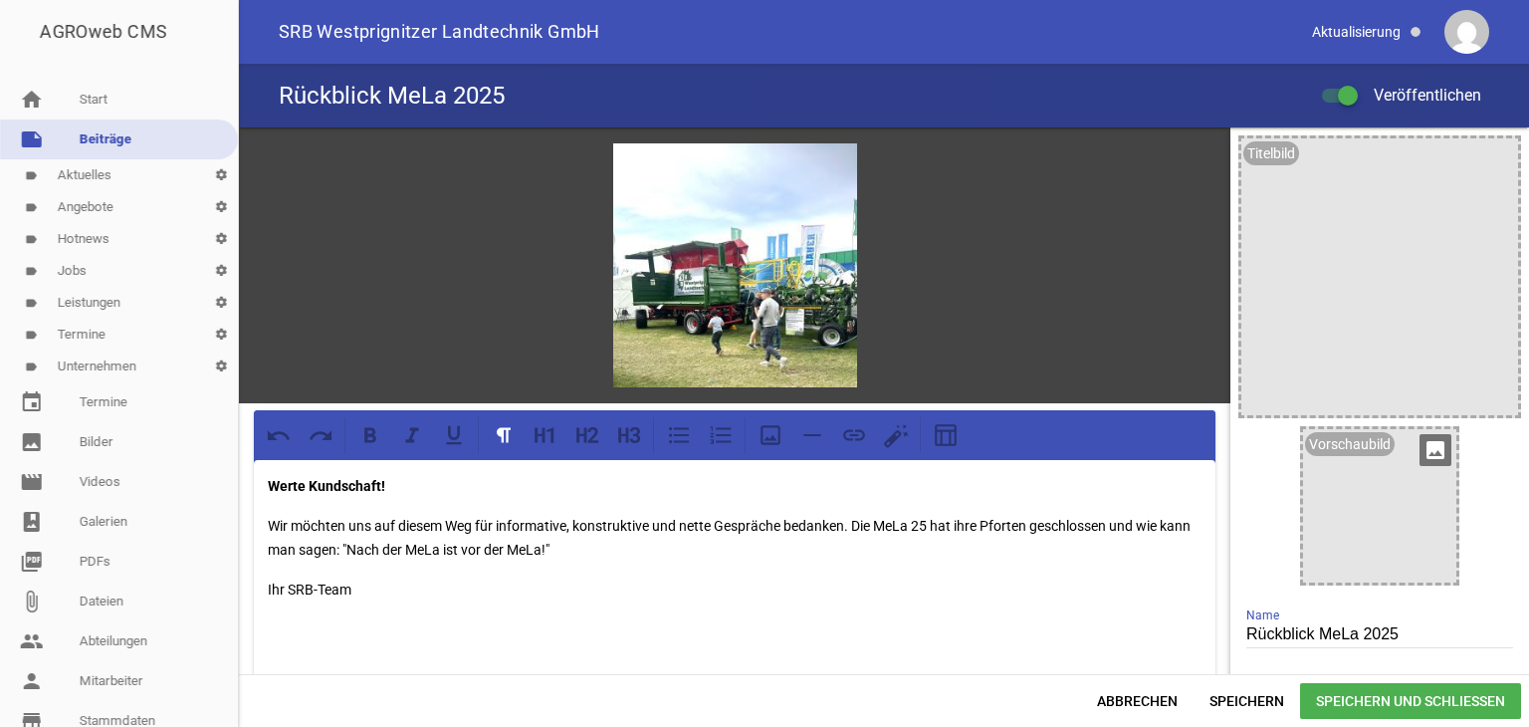
drag, startPoint x: 1429, startPoint y: 449, endPoint x: 1395, endPoint y: 436, distance: 36.2
click at [1428, 449] on icon "image" at bounding box center [1436, 450] width 32 height 32
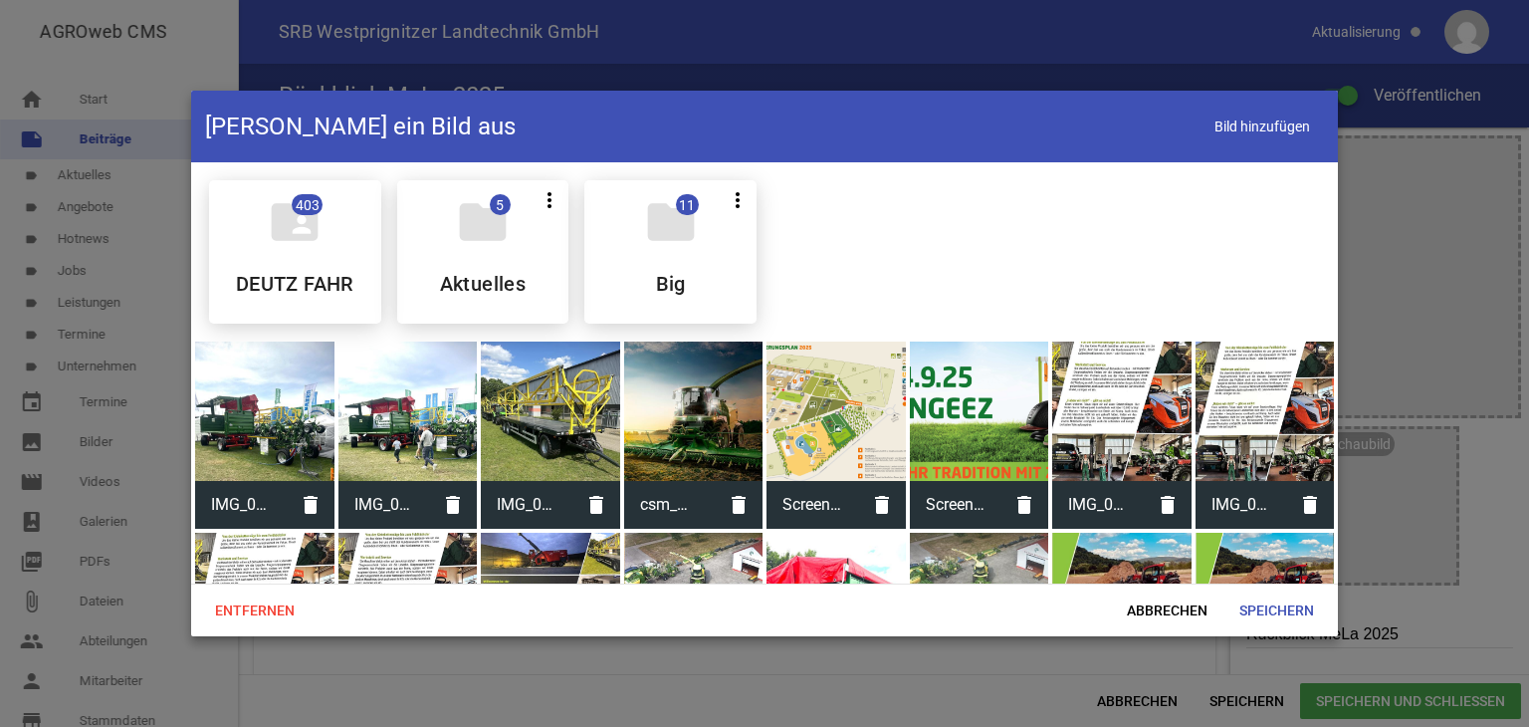
click at [267, 441] on div at bounding box center [264, 411] width 139 height 139
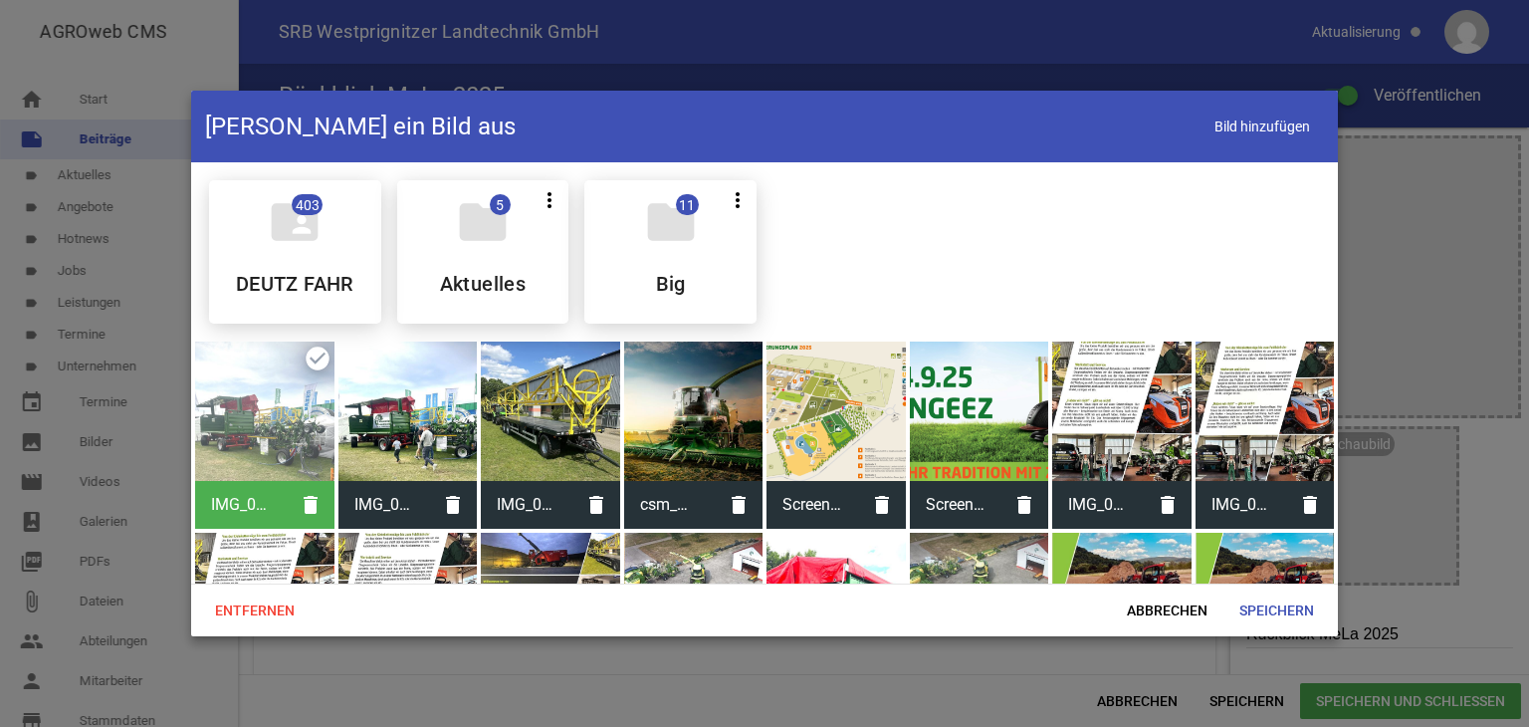
drag, startPoint x: 1291, startPoint y: 598, endPoint x: 1260, endPoint y: 658, distance: 67.7
click at [1289, 599] on span "Speichern" at bounding box center [1277, 610] width 107 height 36
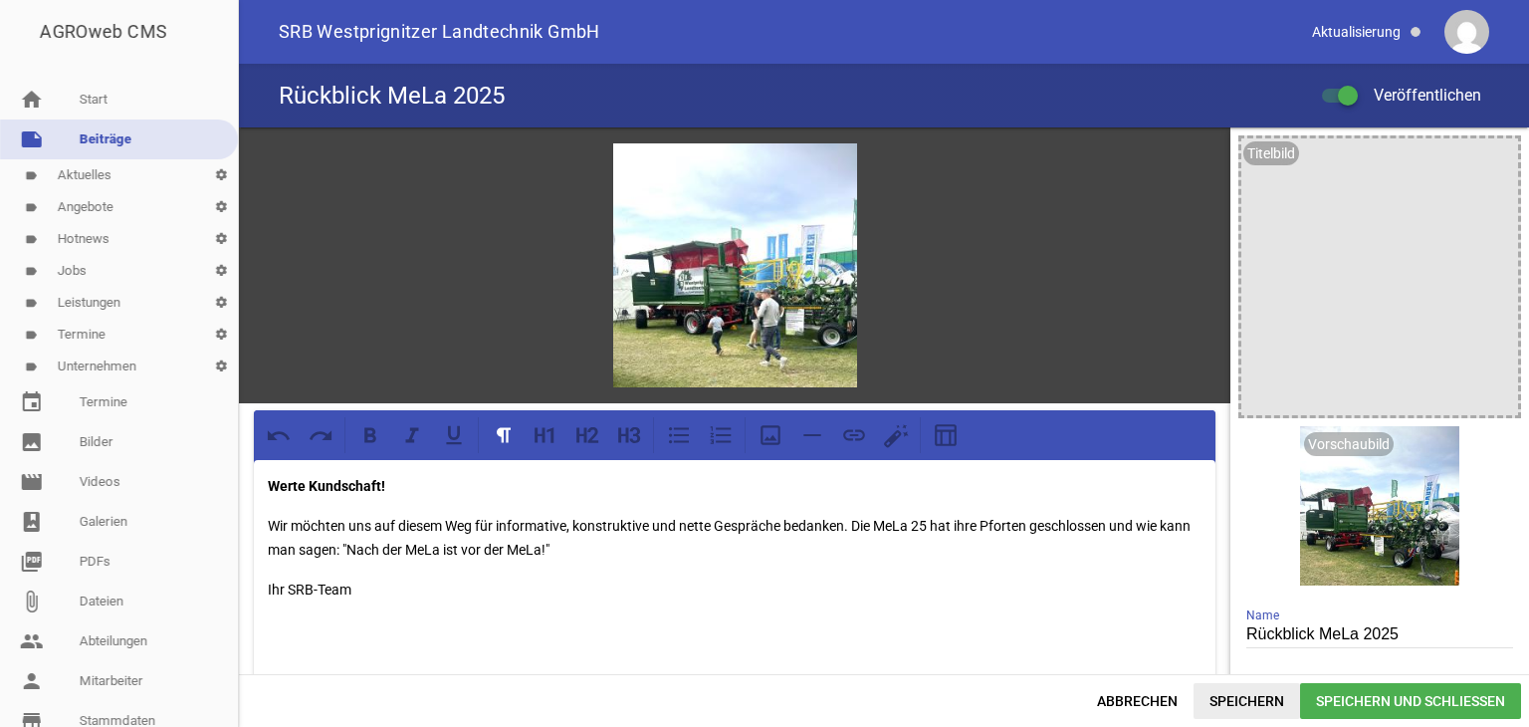
click at [1235, 702] on span "Speichern" at bounding box center [1247, 701] width 107 height 36
click at [1361, 446] on icon "delete" at bounding box center [1368, 450] width 32 height 32
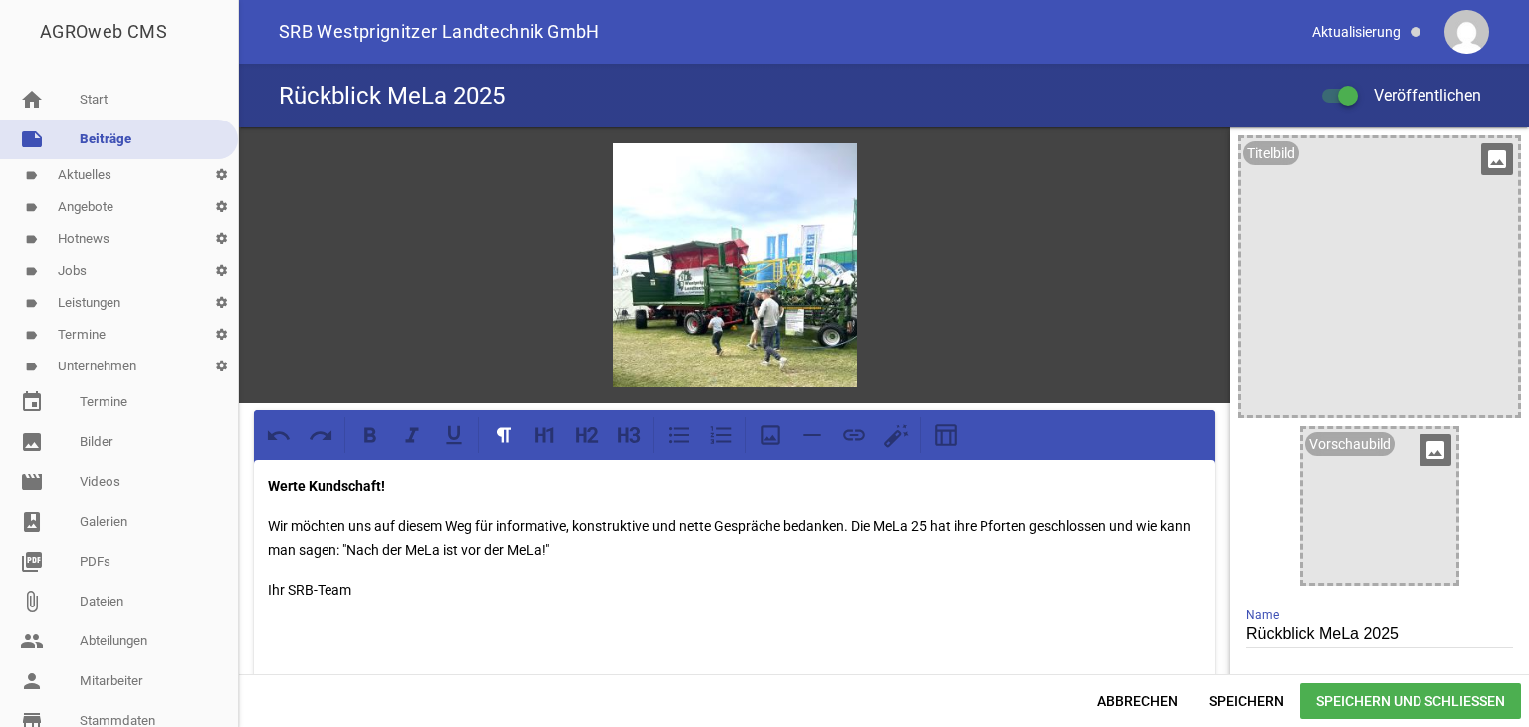
click at [1493, 155] on icon "image" at bounding box center [1498, 159] width 32 height 32
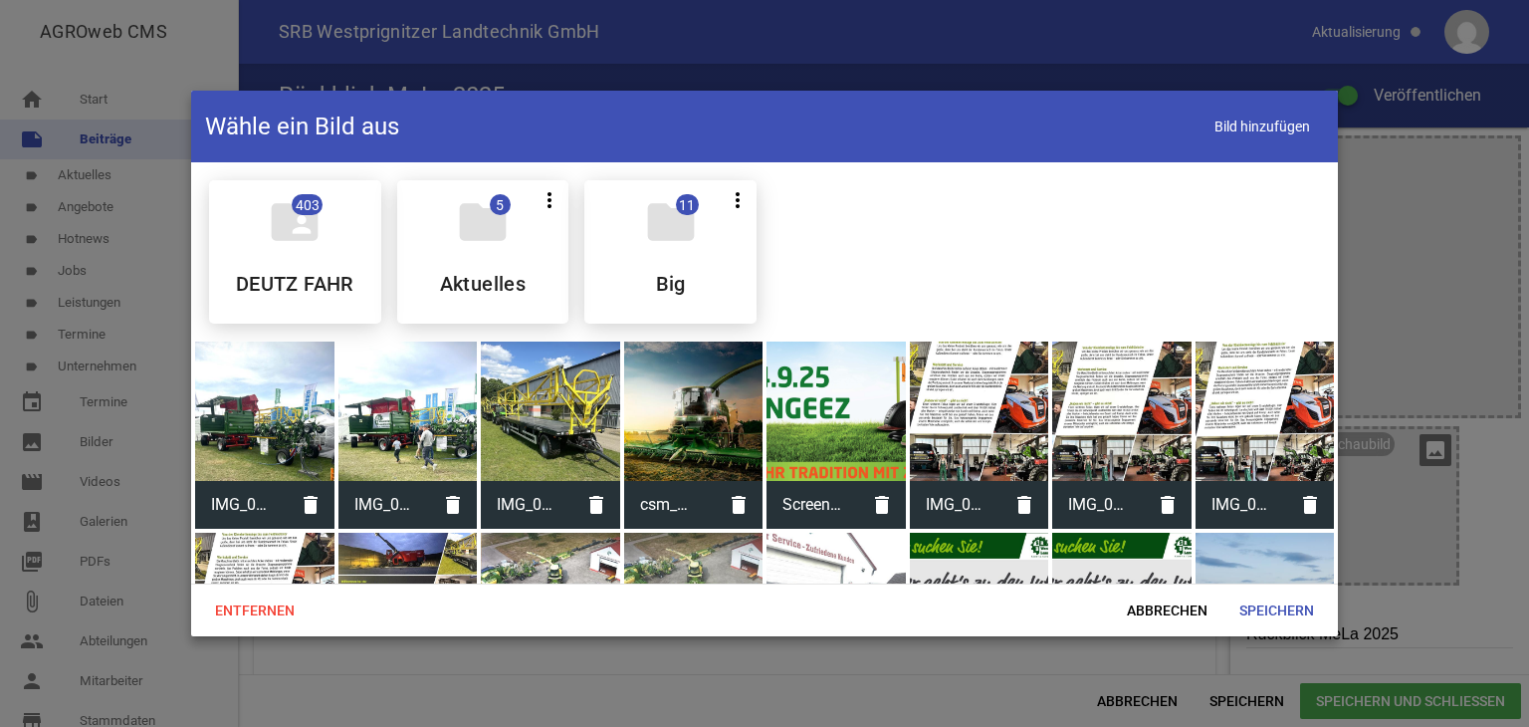
click at [260, 430] on div at bounding box center [264, 411] width 139 height 139
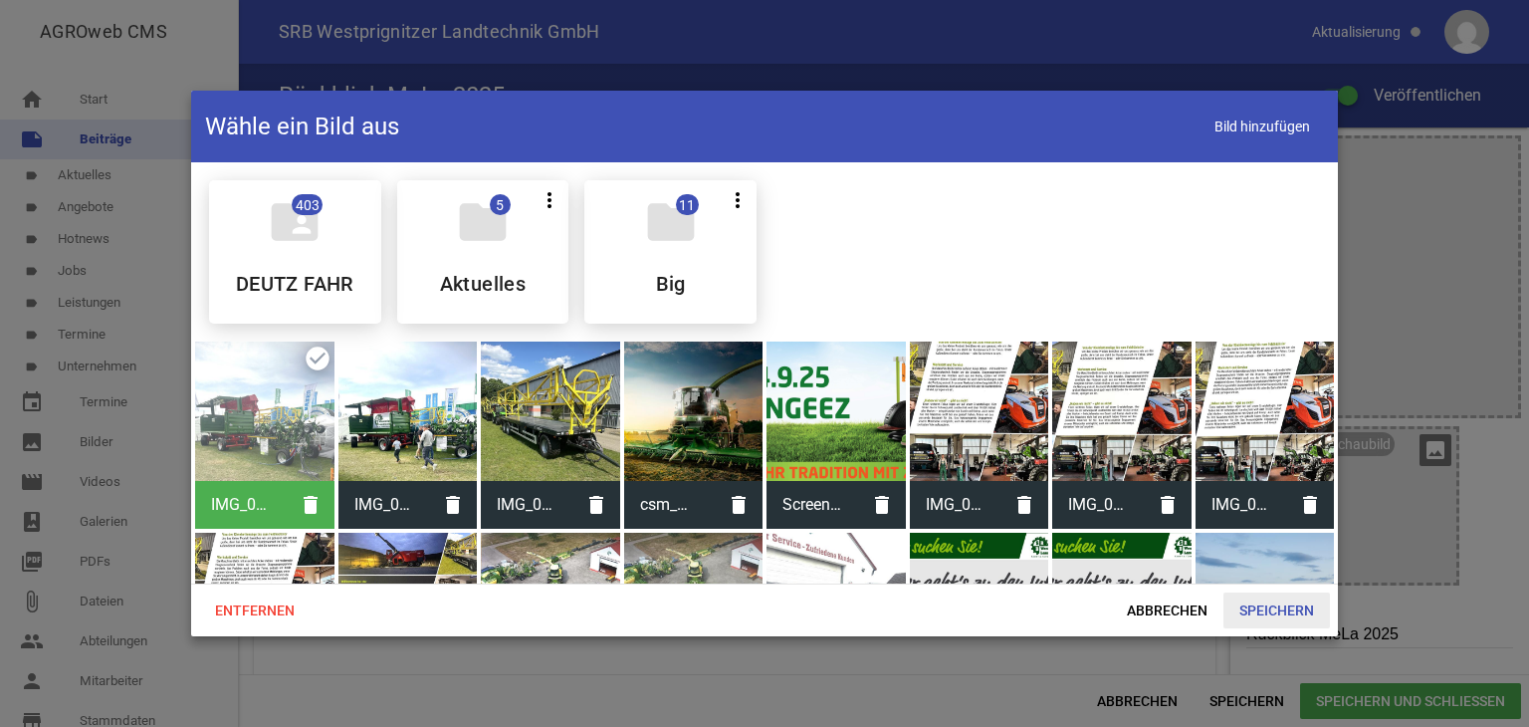
click at [1263, 604] on span "Speichern" at bounding box center [1277, 610] width 107 height 36
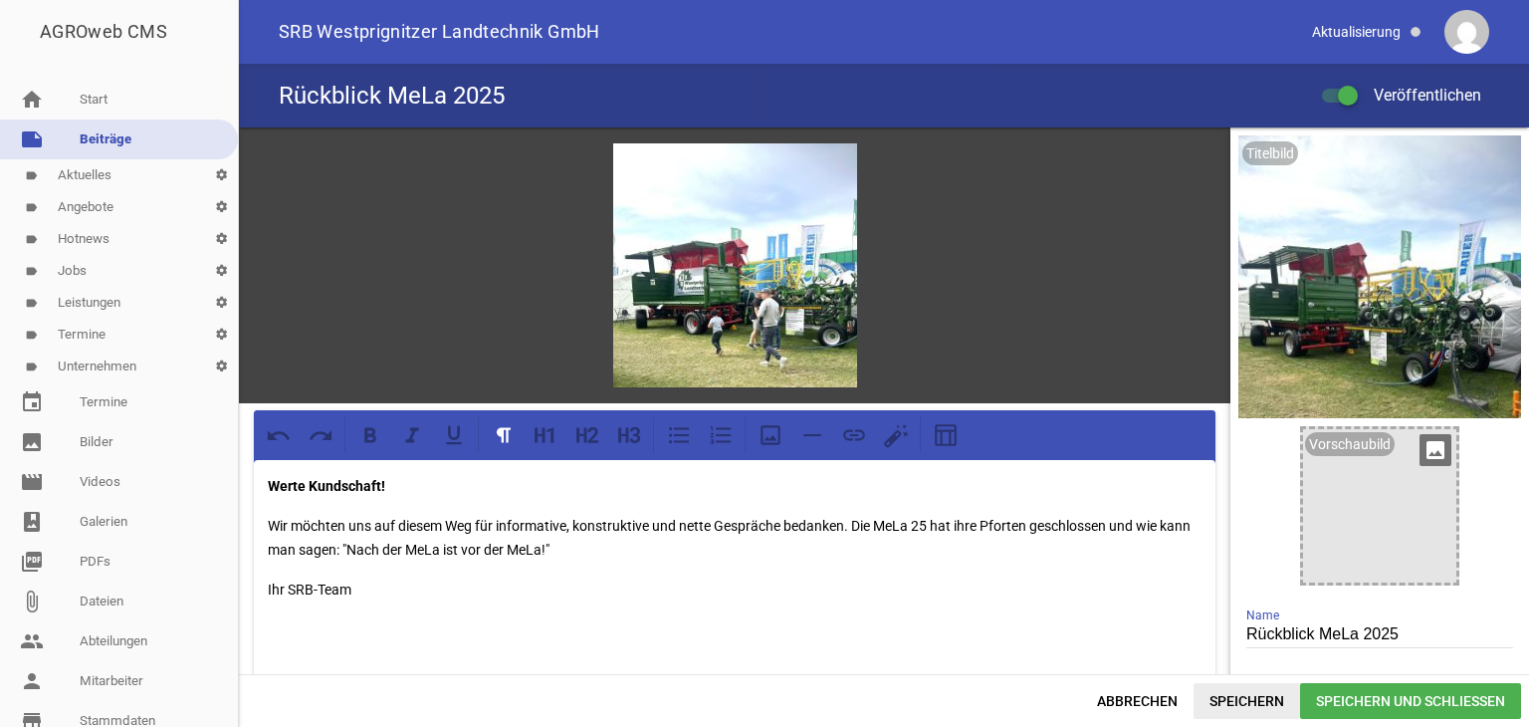
click at [1227, 696] on span "Speichern" at bounding box center [1247, 701] width 107 height 36
click at [1422, 159] on icon "delete" at bounding box center [1430, 159] width 32 height 32
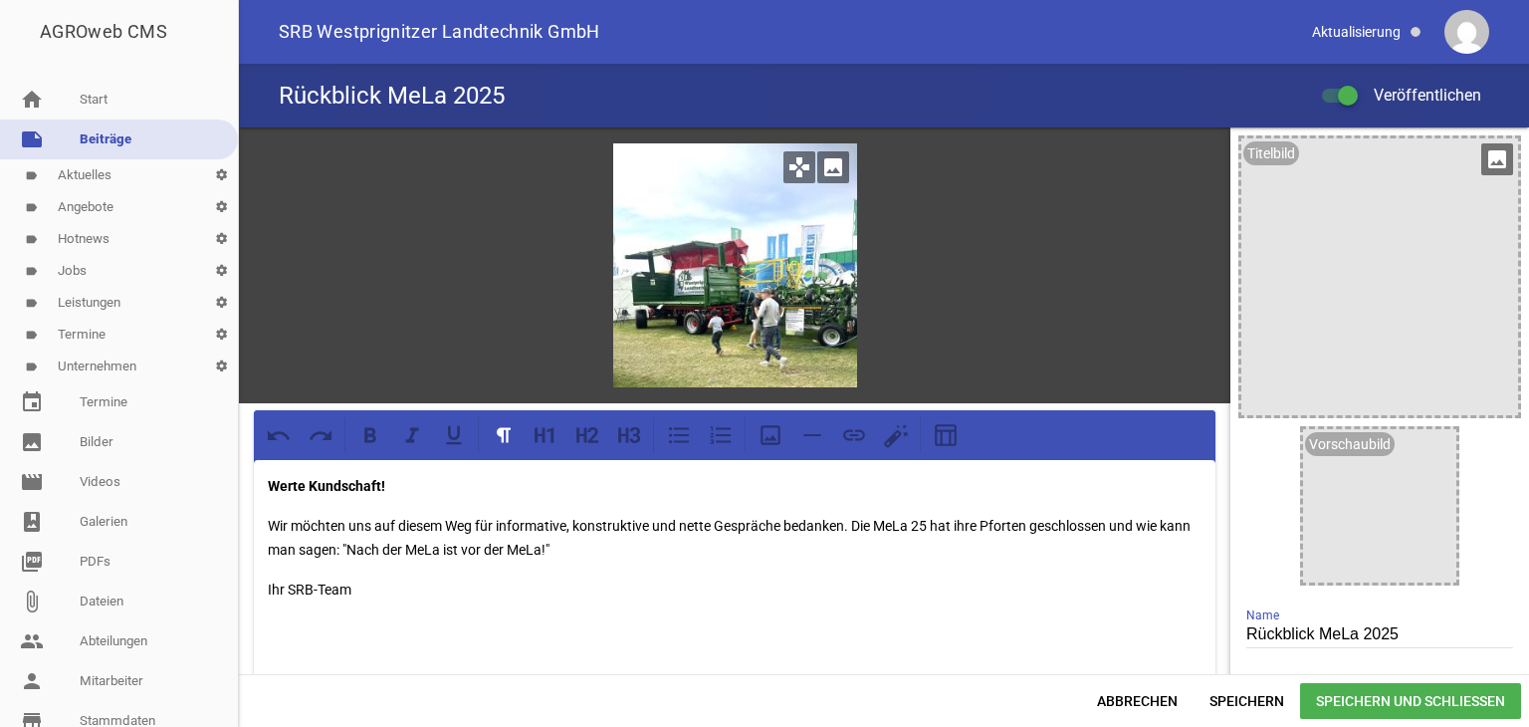
click at [824, 170] on icon "image" at bounding box center [833, 167] width 32 height 32
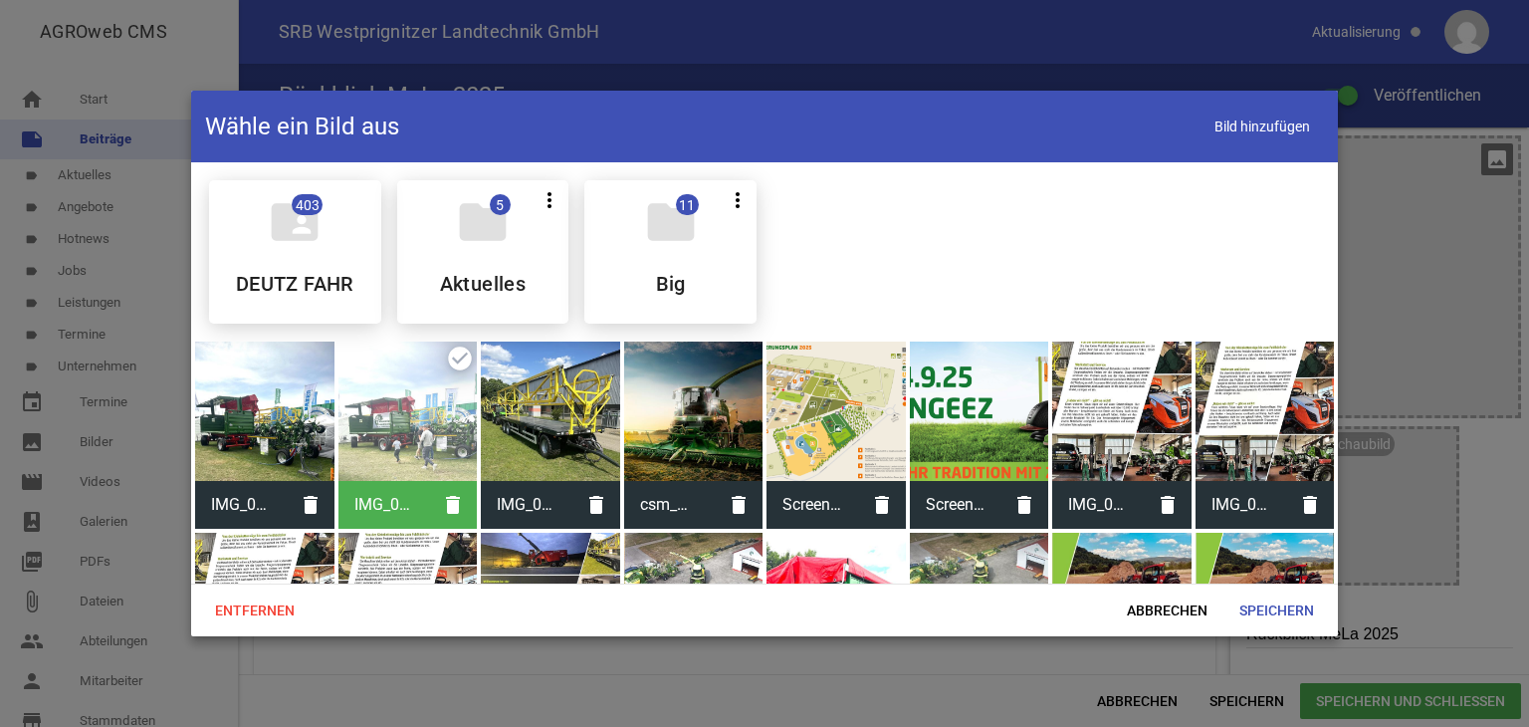
click at [265, 445] on div at bounding box center [264, 411] width 139 height 139
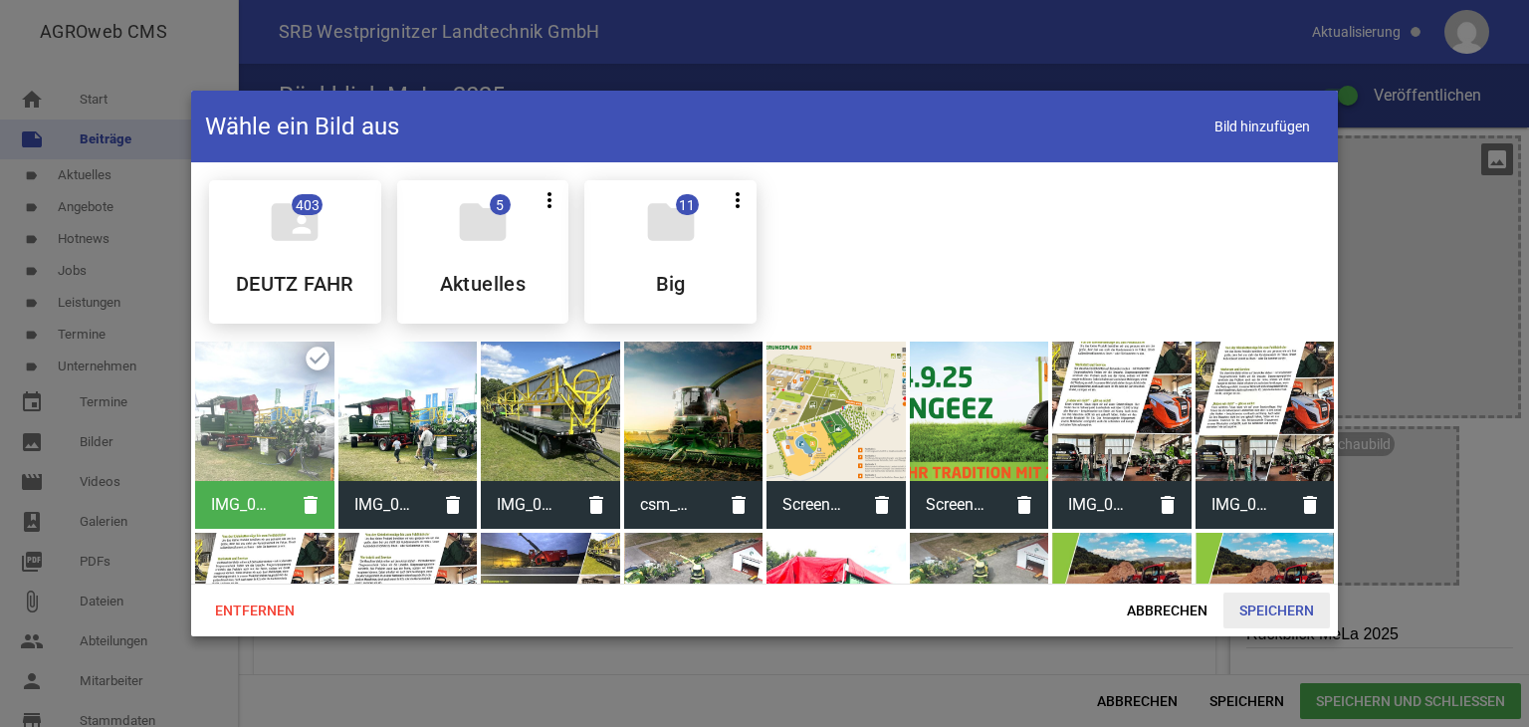
click at [1285, 601] on span "Speichern" at bounding box center [1277, 610] width 107 height 36
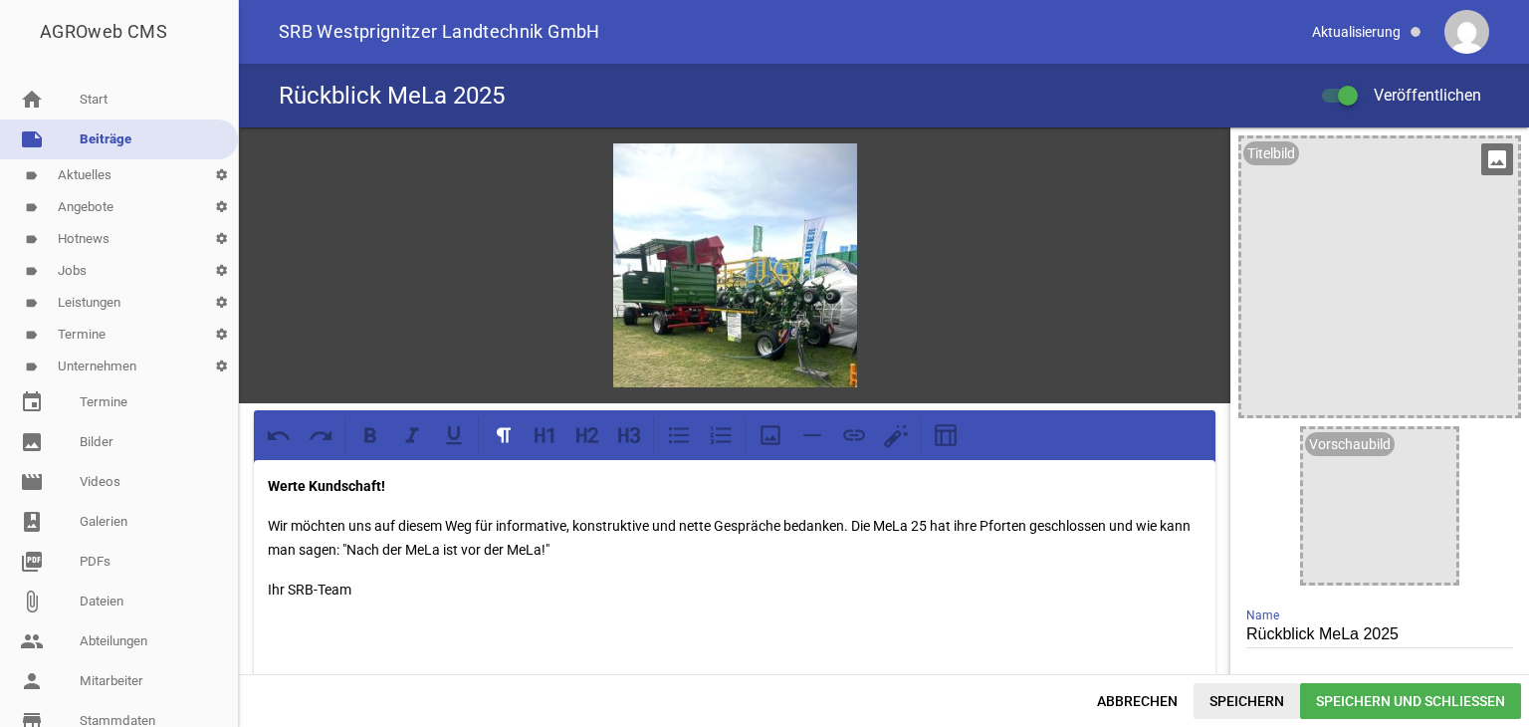
click at [1223, 698] on span "Speichern" at bounding box center [1247, 701] width 107 height 36
click at [826, 161] on icon "image" at bounding box center [833, 167] width 32 height 32
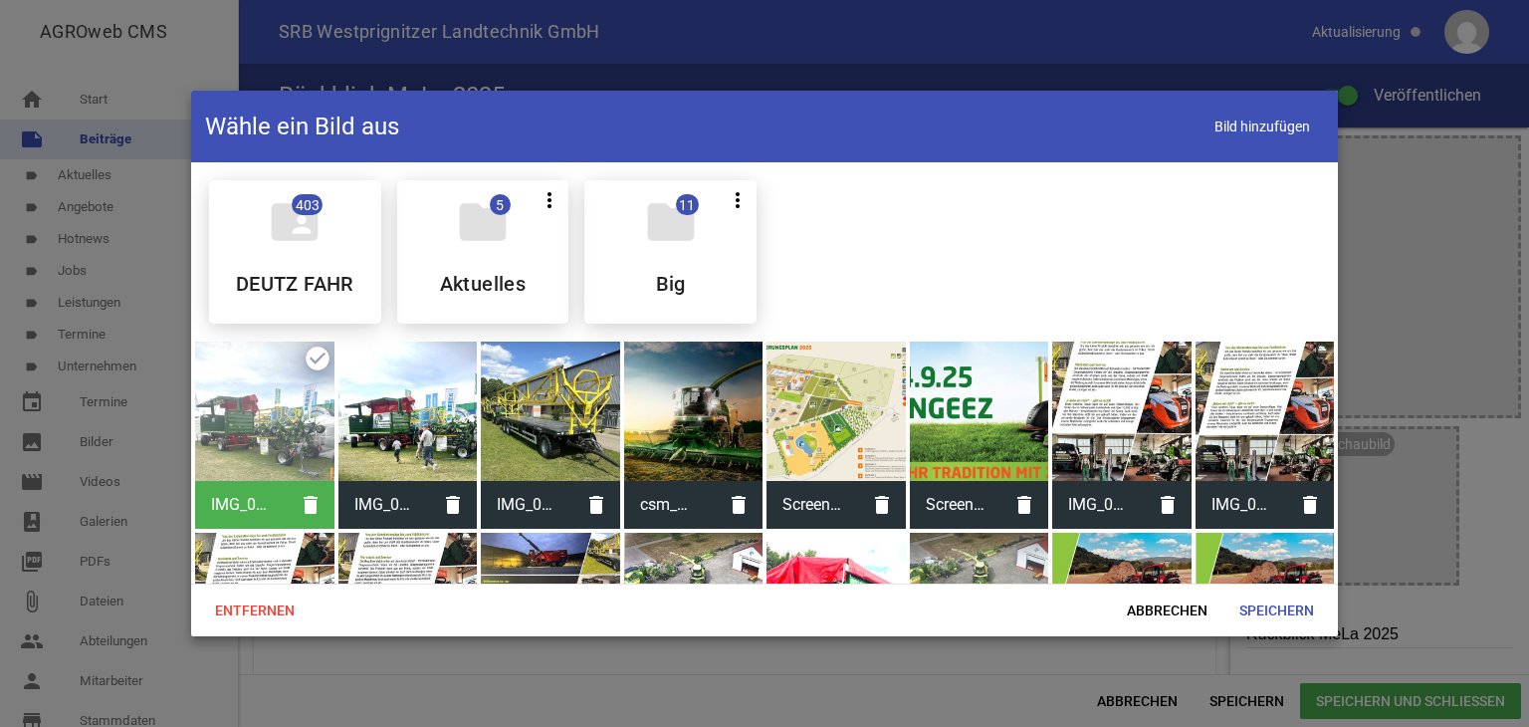
click at [391, 447] on div at bounding box center [408, 411] width 139 height 139
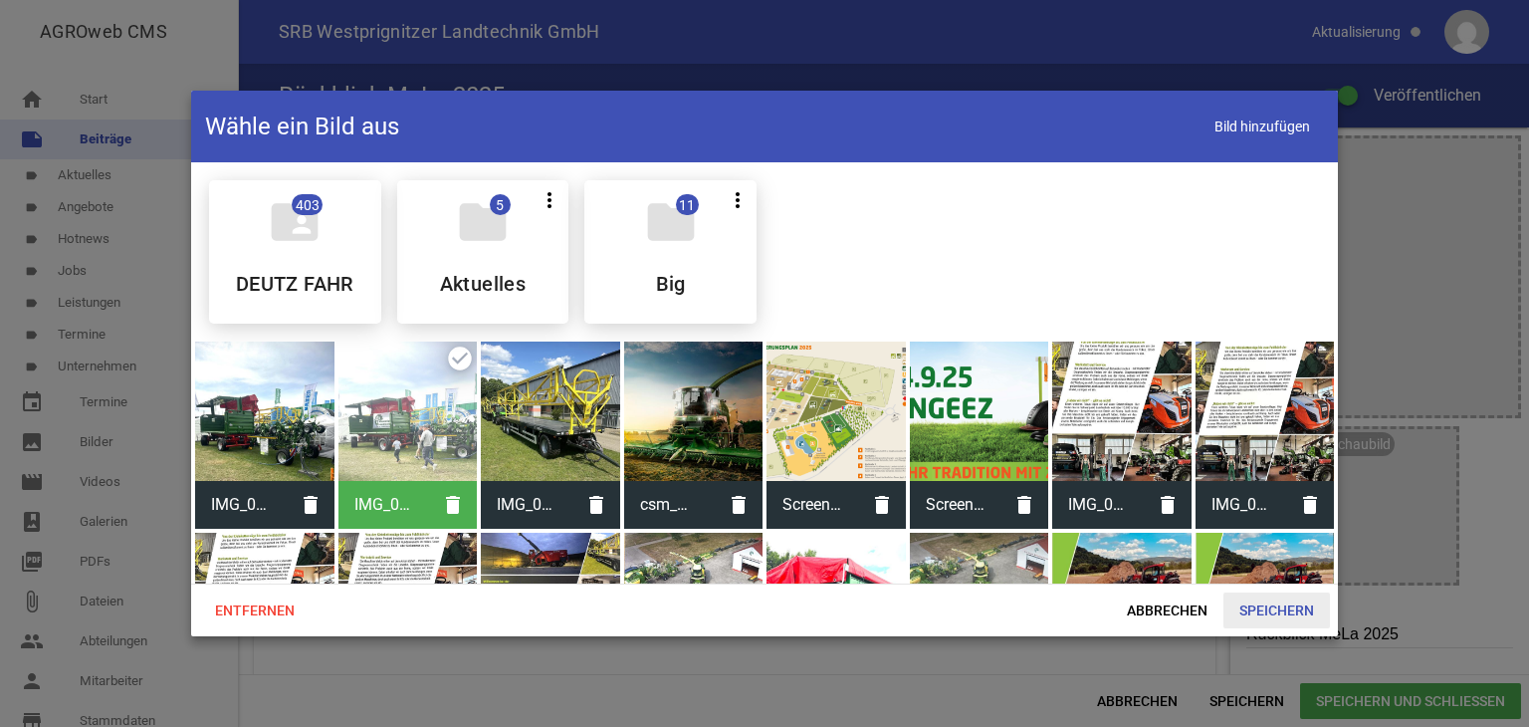
click at [1256, 612] on span "Speichern" at bounding box center [1277, 610] width 107 height 36
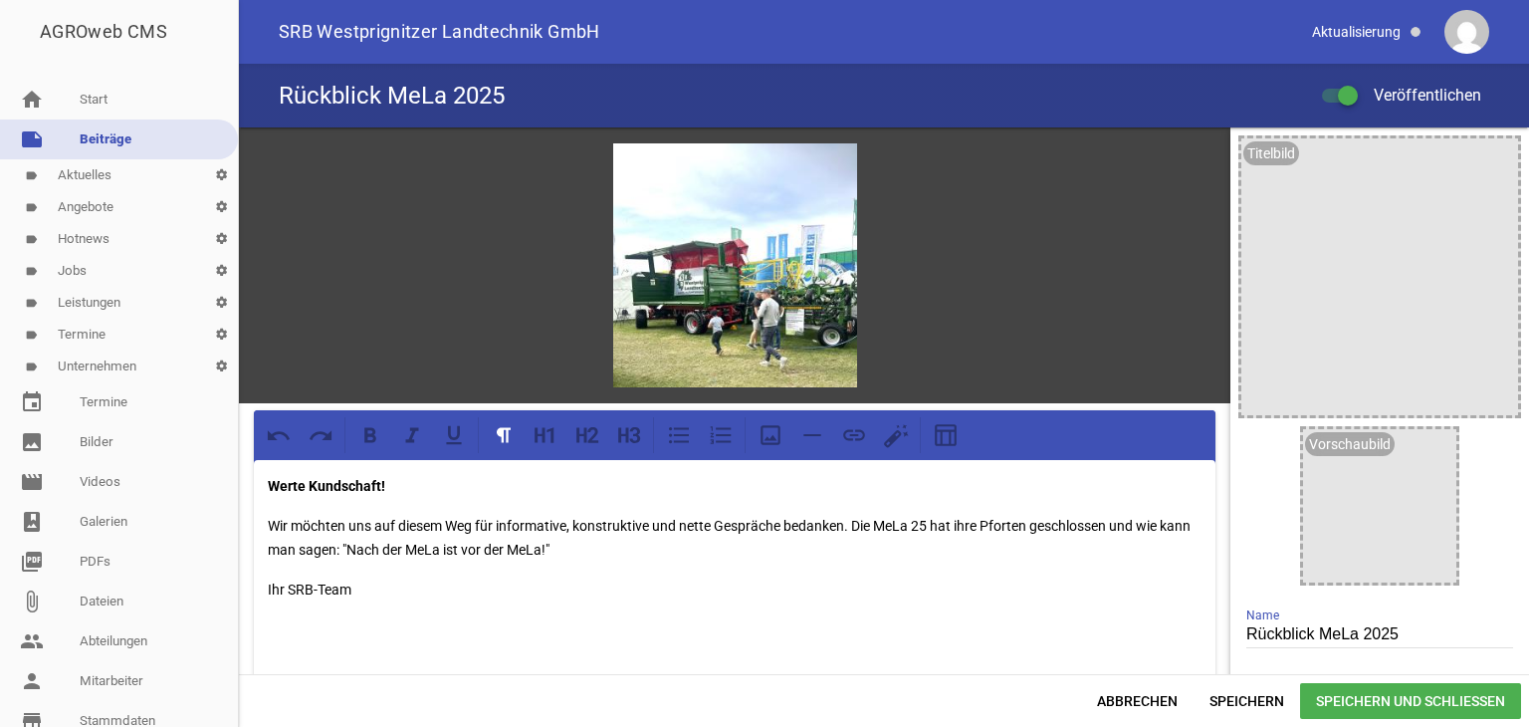
drag, startPoint x: 1253, startPoint y: 699, endPoint x: 795, endPoint y: 559, distance: 479.1
click at [1251, 698] on span "Speichern" at bounding box center [1247, 701] width 107 height 36
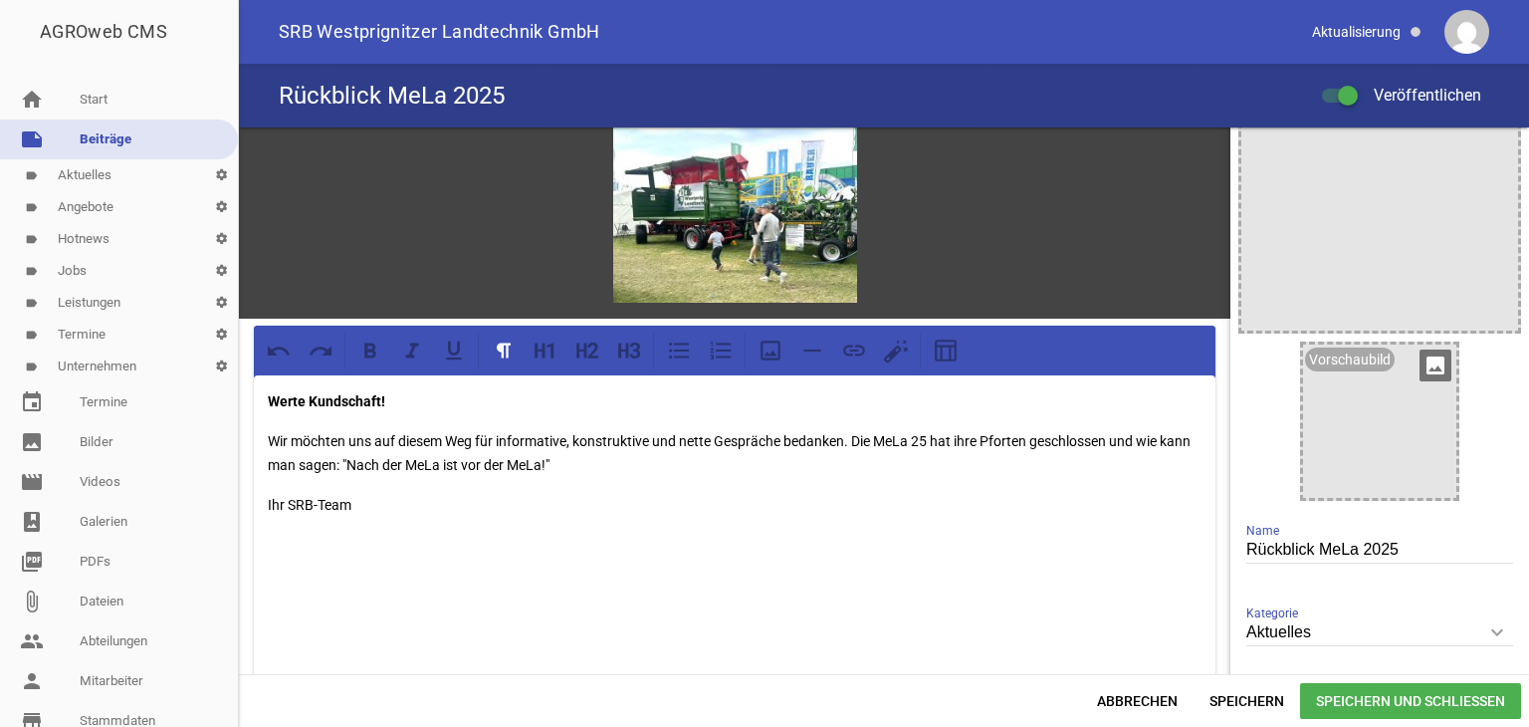
scroll to position [398, 0]
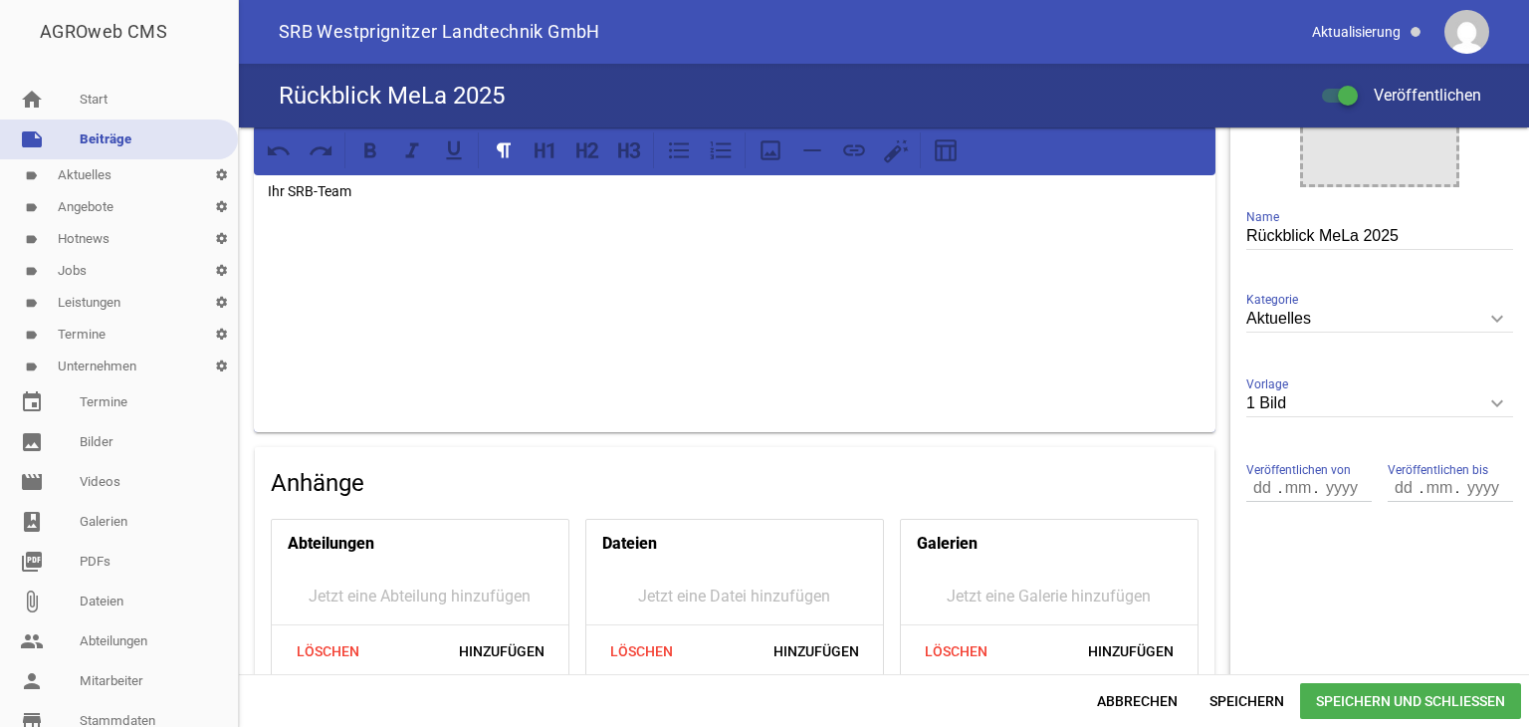
click at [1489, 403] on icon "keyboard_arrow_down" at bounding box center [1498, 403] width 32 height 32
click at [1489, 403] on input "1 Bild" at bounding box center [1380, 403] width 267 height 27
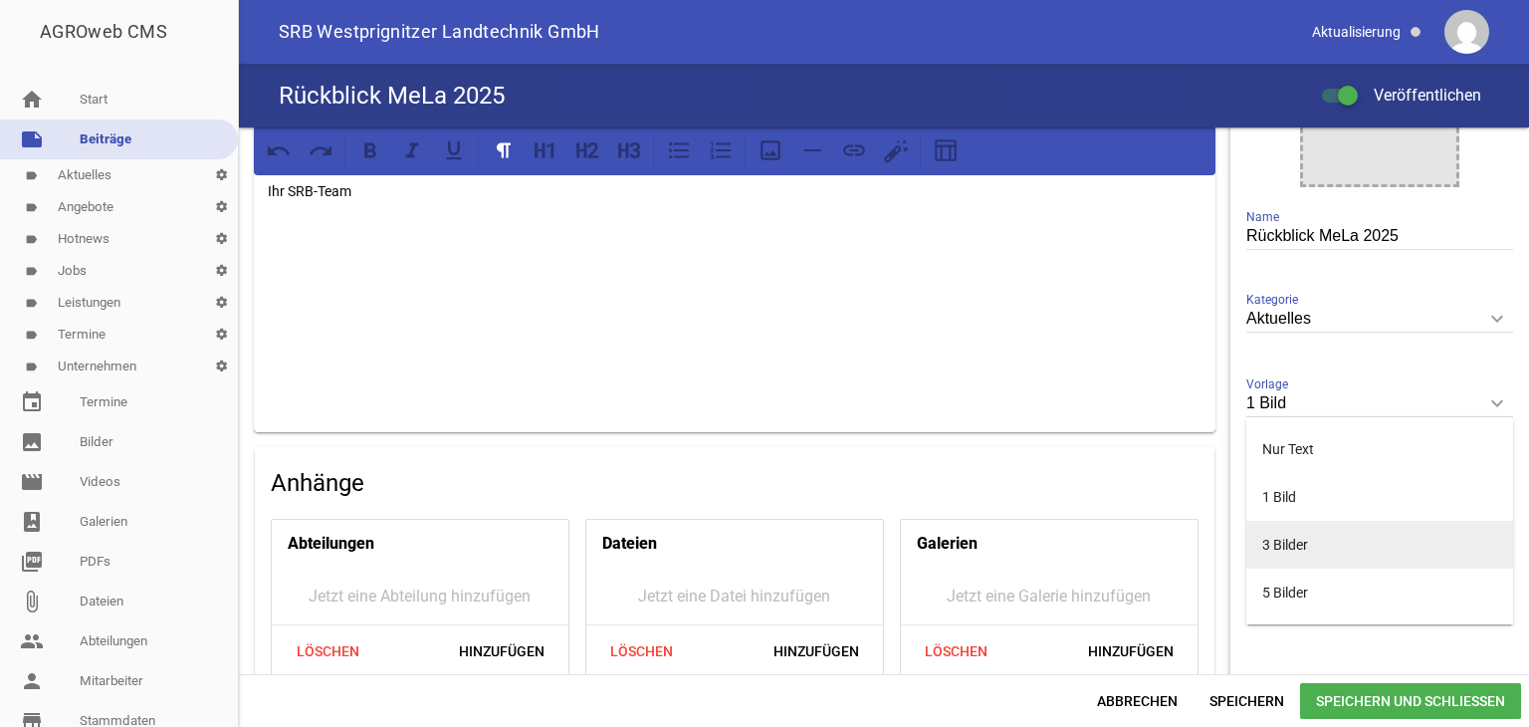
click at [1293, 541] on li "3 Bilder" at bounding box center [1380, 545] width 267 height 48
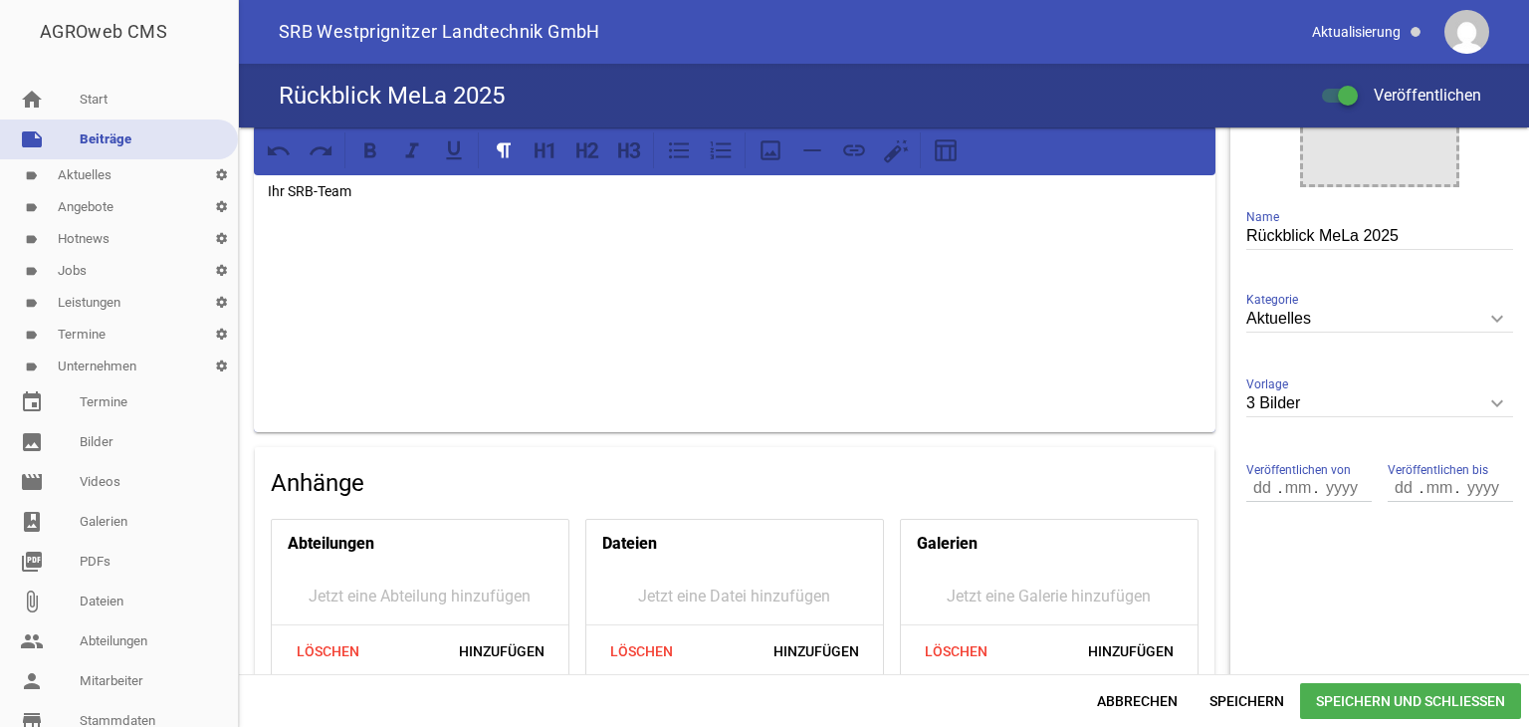
click at [1489, 404] on icon "keyboard_arrow_down" at bounding box center [1498, 403] width 32 height 32
click at [1489, 404] on input "3 Bilder" at bounding box center [1380, 403] width 267 height 27
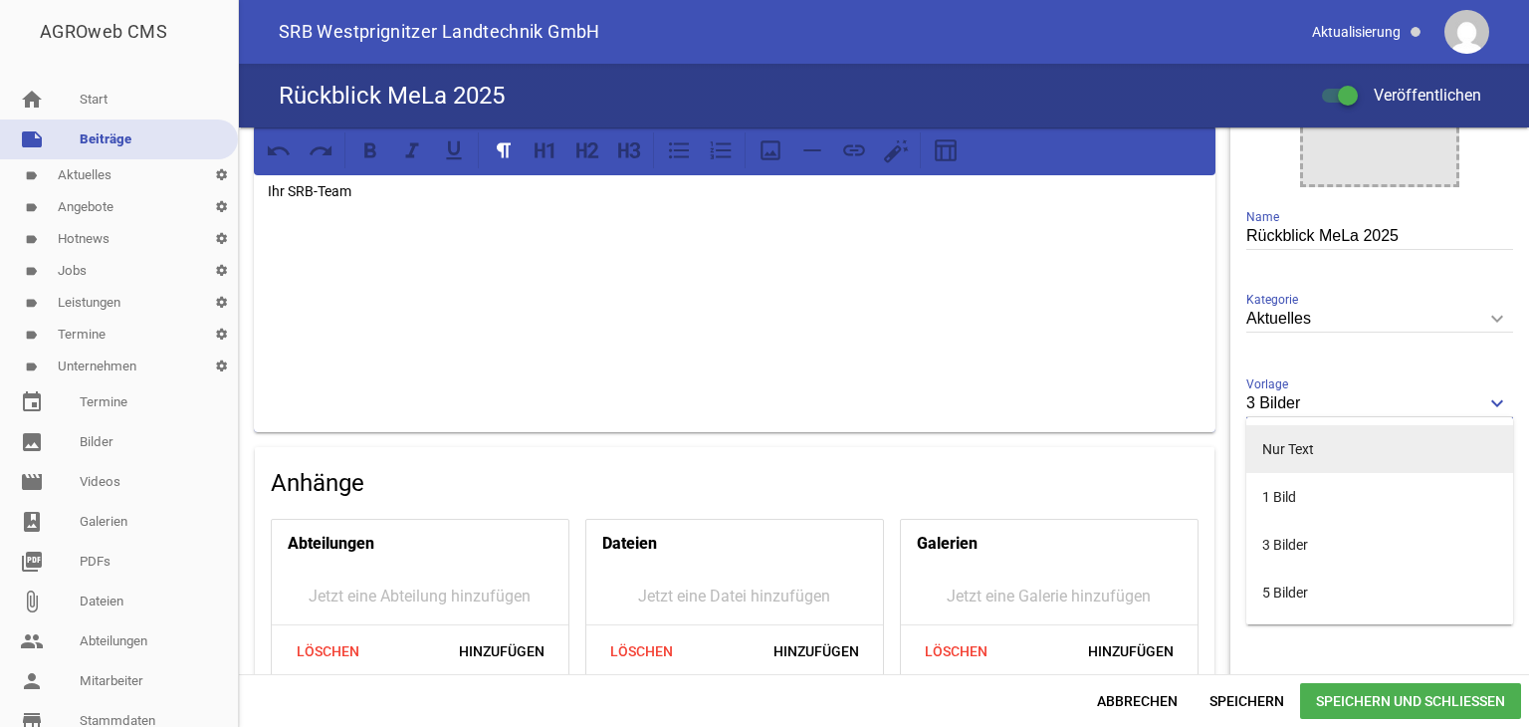
click at [1294, 448] on li "Nur Text" at bounding box center [1380, 449] width 267 height 48
type input "Nur Text"
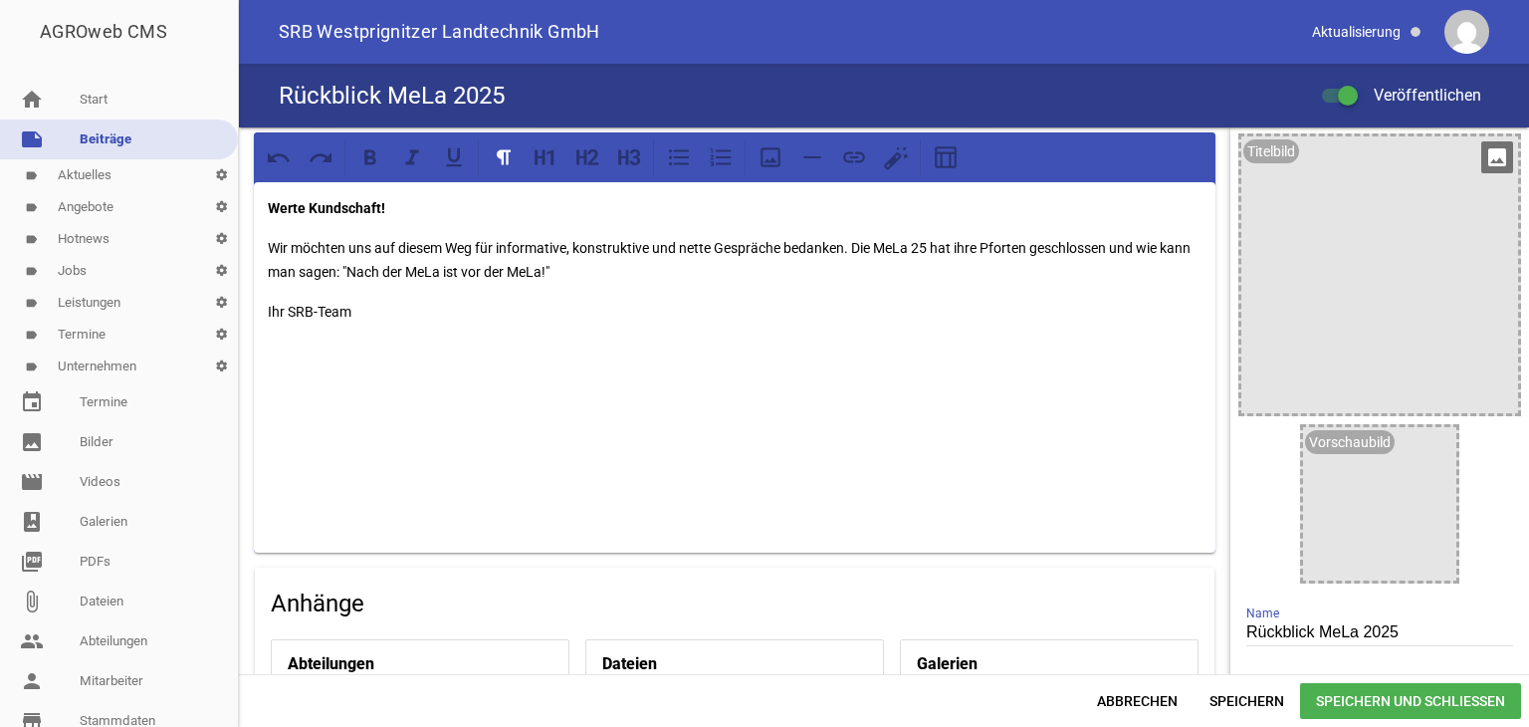
scroll to position [0, 0]
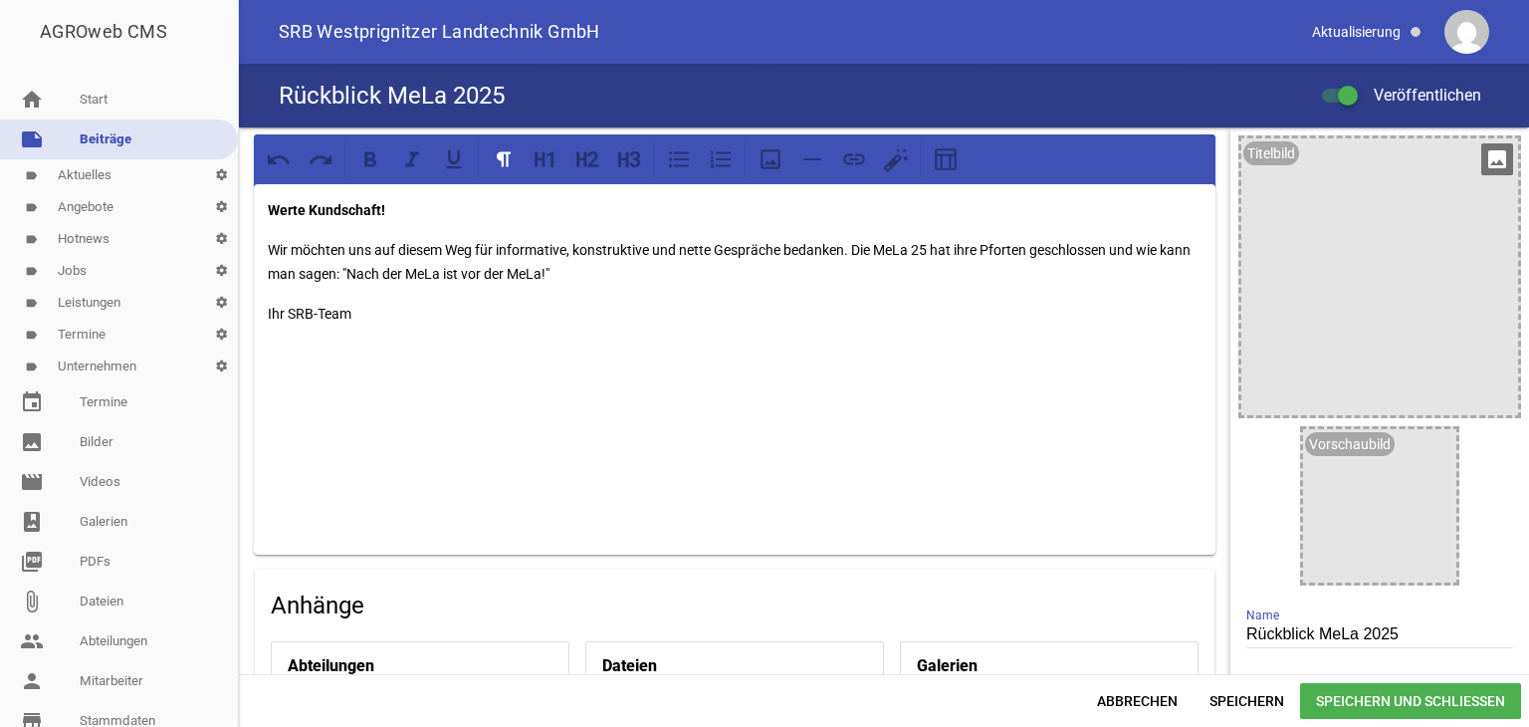
click at [1486, 156] on icon "image" at bounding box center [1498, 159] width 32 height 32
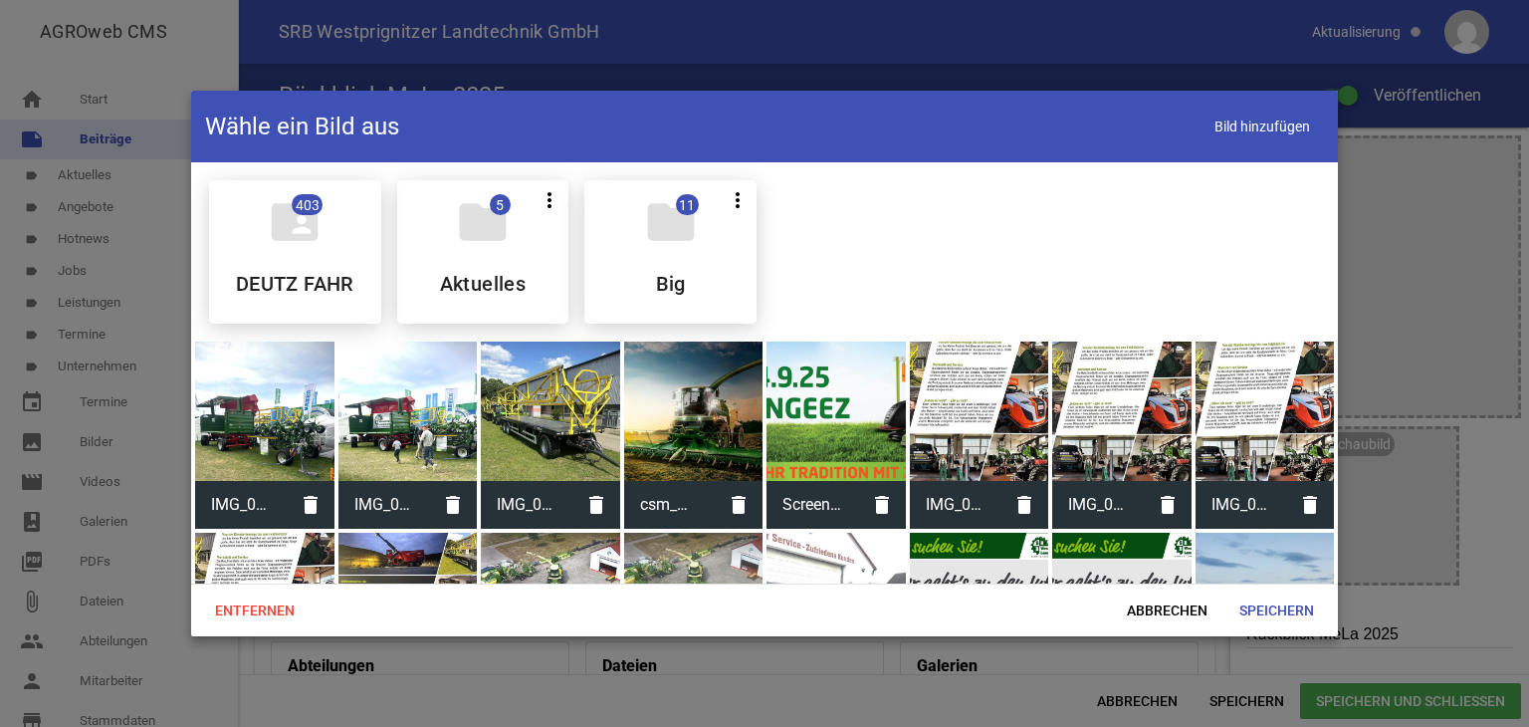
click at [367, 407] on div at bounding box center [408, 411] width 139 height 139
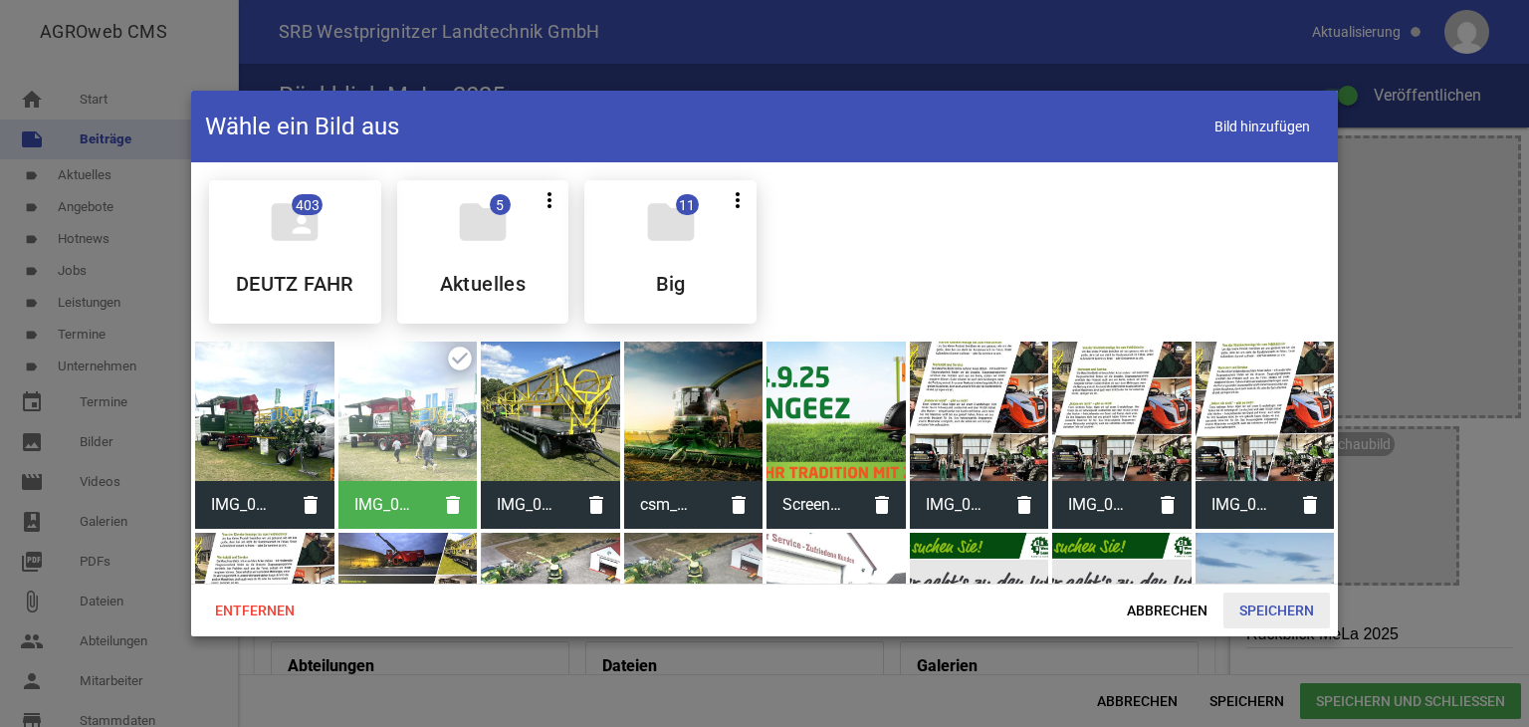
click at [1291, 609] on span "Speichern" at bounding box center [1277, 610] width 107 height 36
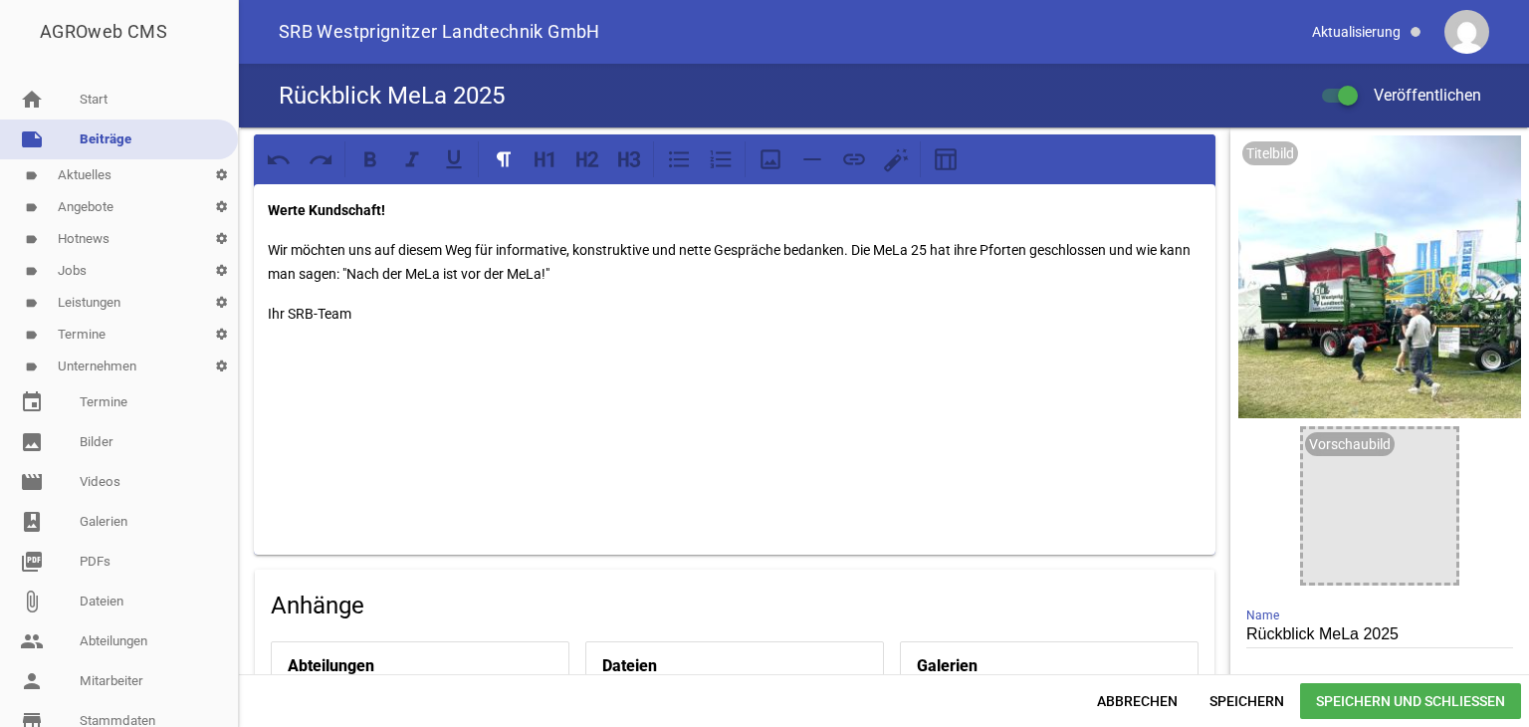
click at [1250, 695] on span "Speichern" at bounding box center [1247, 701] width 107 height 36
click at [1418, 158] on icon "delete" at bounding box center [1430, 159] width 32 height 32
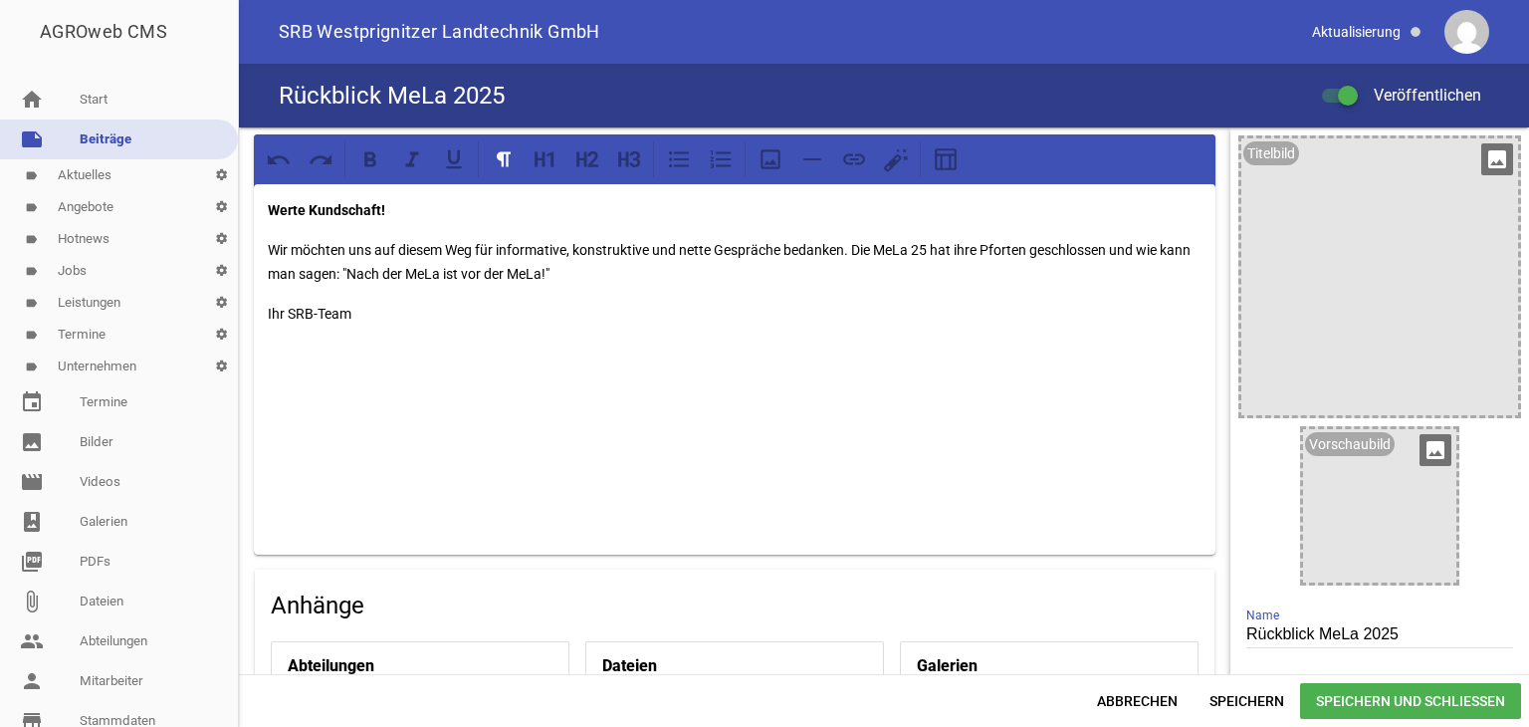
click at [1422, 449] on icon "image" at bounding box center [1436, 450] width 32 height 32
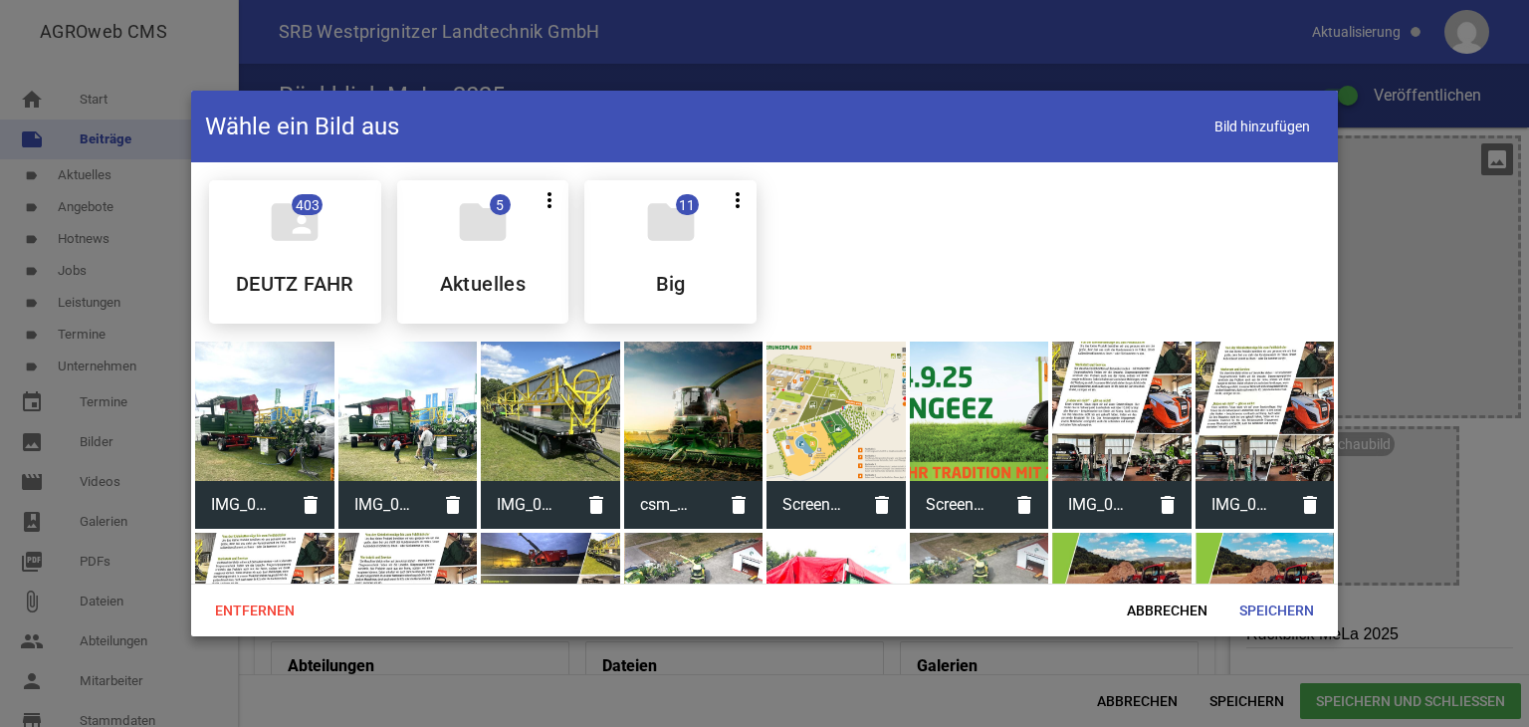
click at [405, 432] on div at bounding box center [408, 411] width 139 height 139
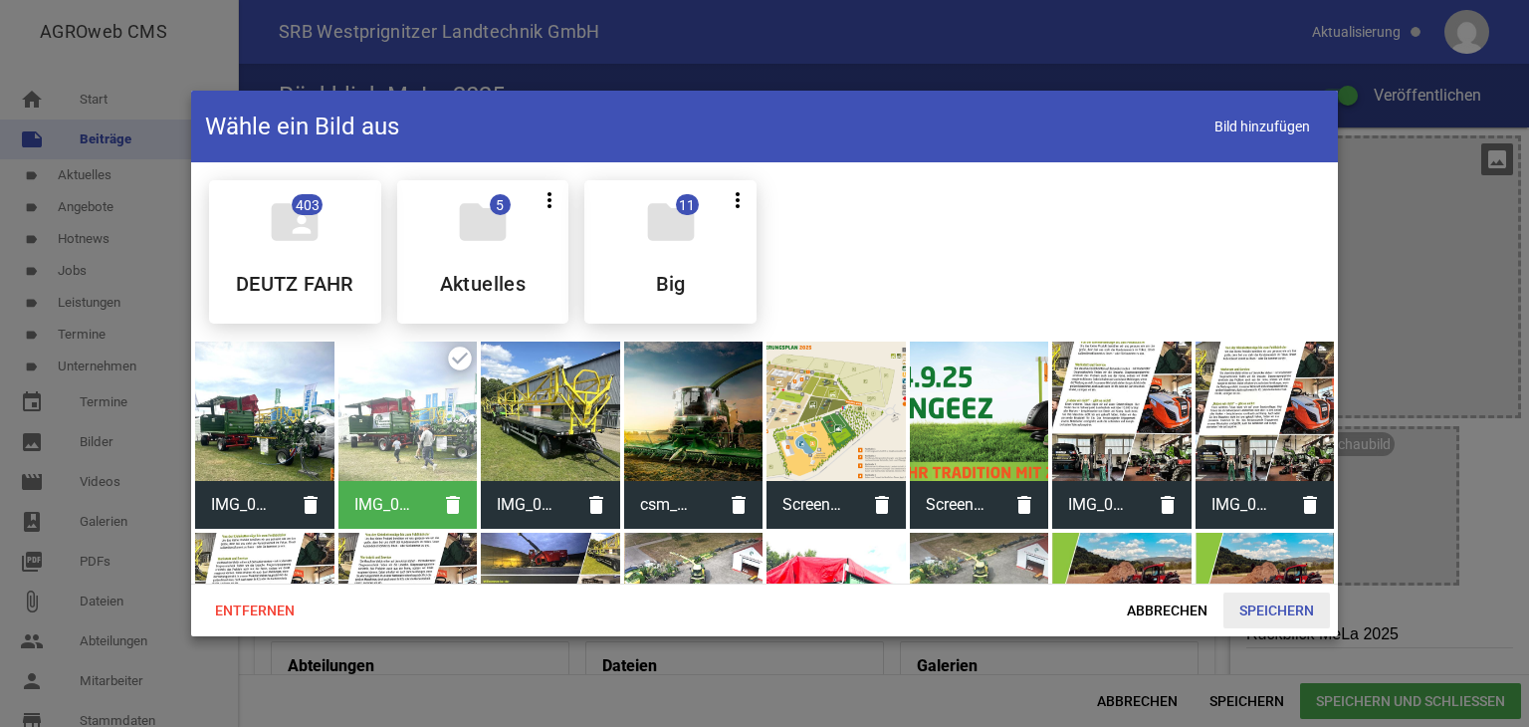
click at [1281, 610] on span "Speichern" at bounding box center [1277, 610] width 107 height 36
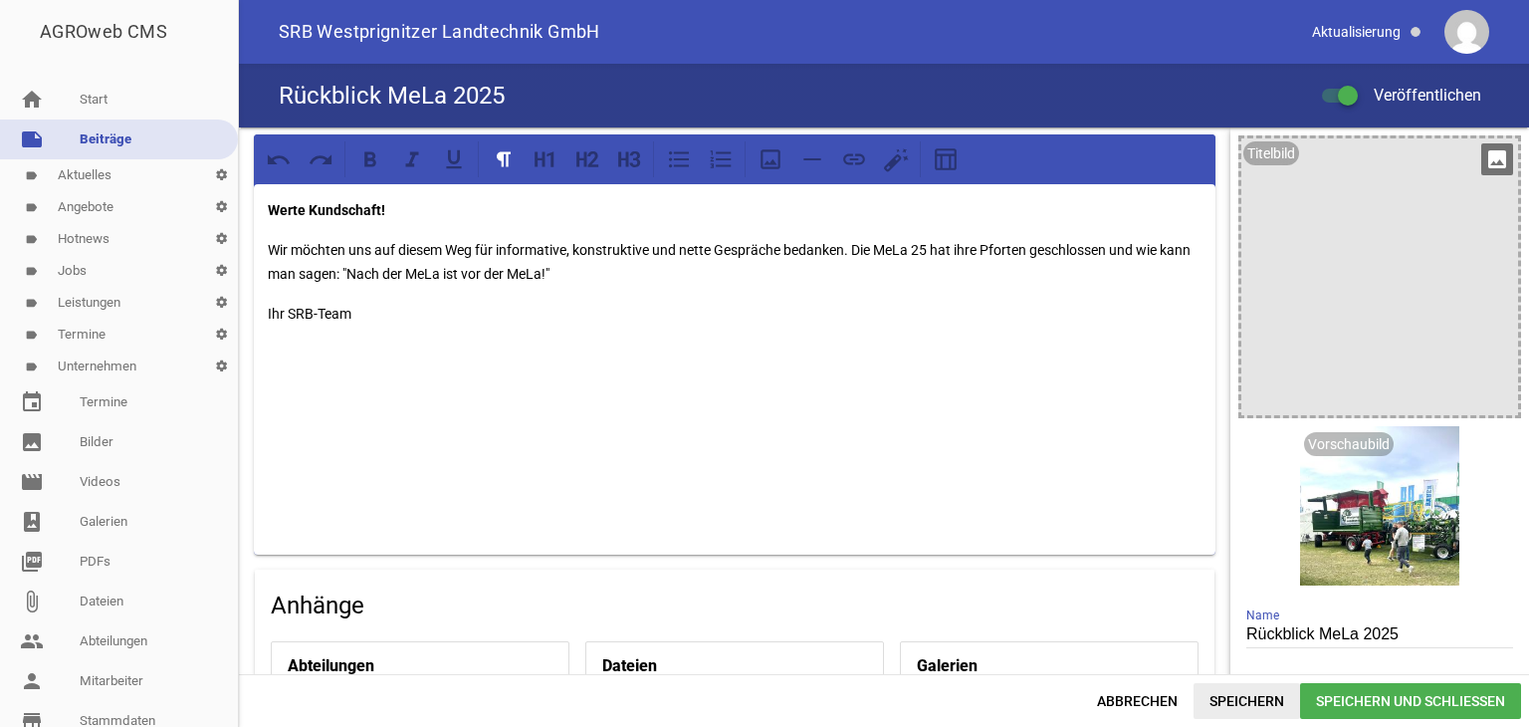
click at [1217, 702] on span "Speichern" at bounding box center [1247, 701] width 107 height 36
click at [1494, 152] on icon "image" at bounding box center [1498, 159] width 32 height 32
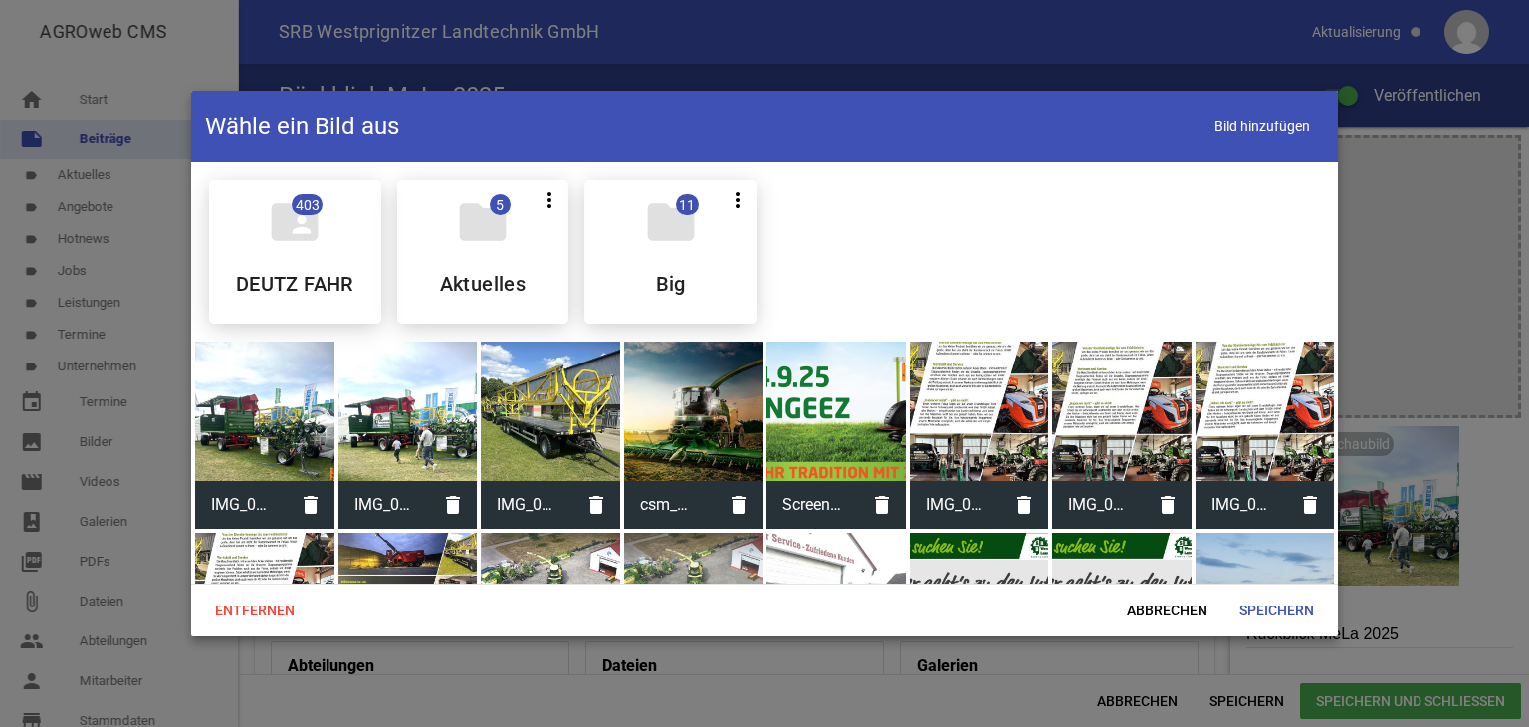
click at [287, 423] on div at bounding box center [264, 411] width 139 height 139
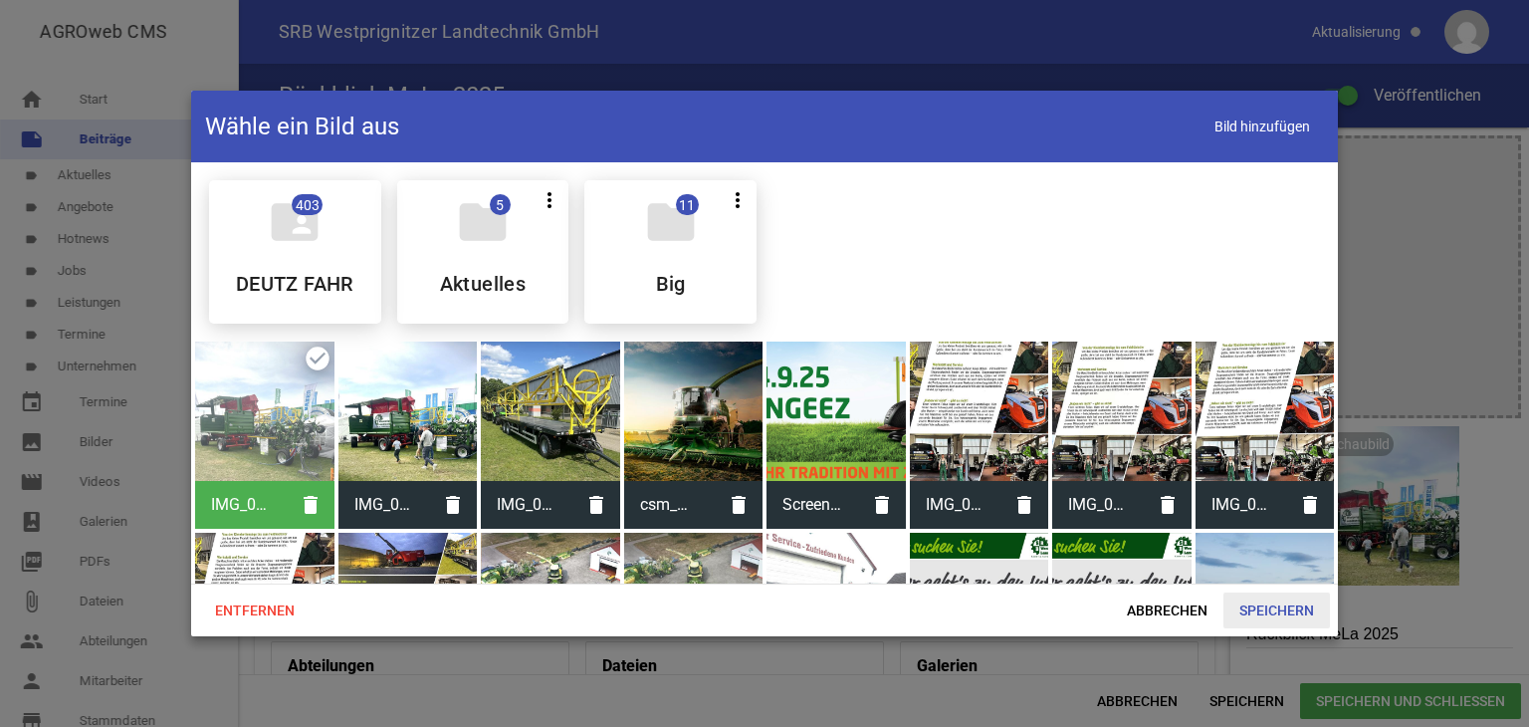
click at [1262, 604] on span "Speichern" at bounding box center [1277, 610] width 107 height 36
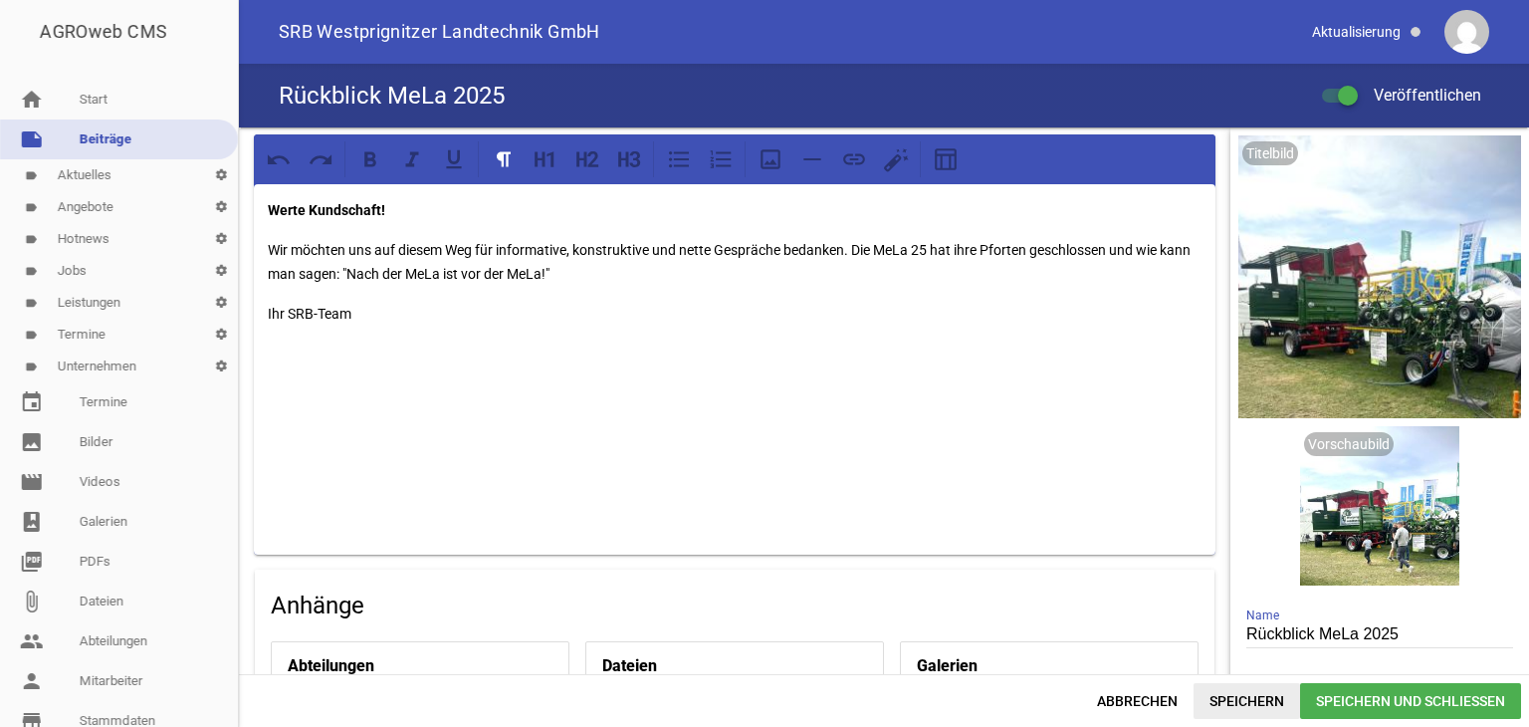
click at [1231, 700] on span "Speichern" at bounding box center [1247, 701] width 107 height 36
click at [378, 207] on strong "Werte Kundschaft!" at bounding box center [326, 210] width 117 height 16
click at [1243, 696] on span "Speichern" at bounding box center [1247, 701] width 107 height 36
click at [106, 135] on link "note Beiträge" at bounding box center [119, 139] width 238 height 40
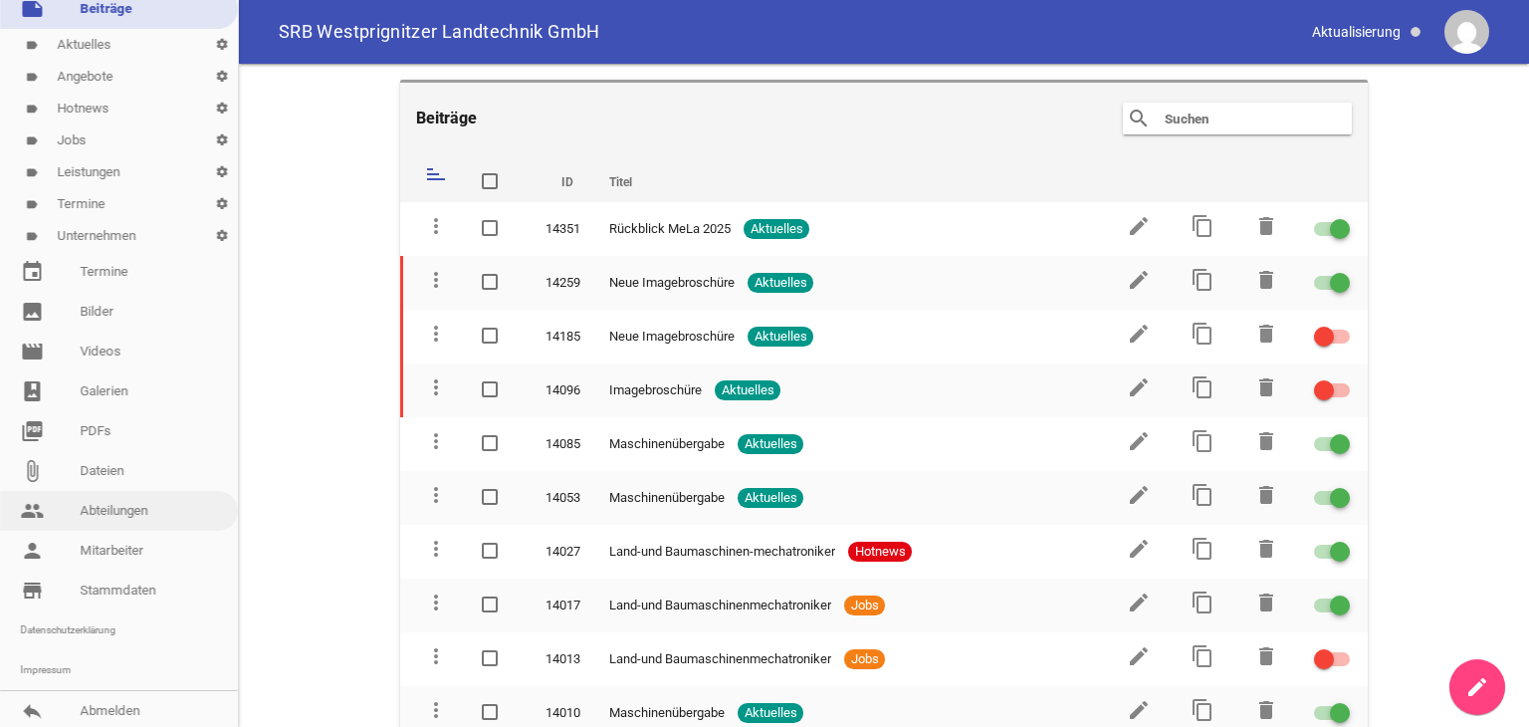
scroll to position [134, 0]
click at [89, 707] on link "reply Abmelden" at bounding box center [119, 707] width 238 height 40
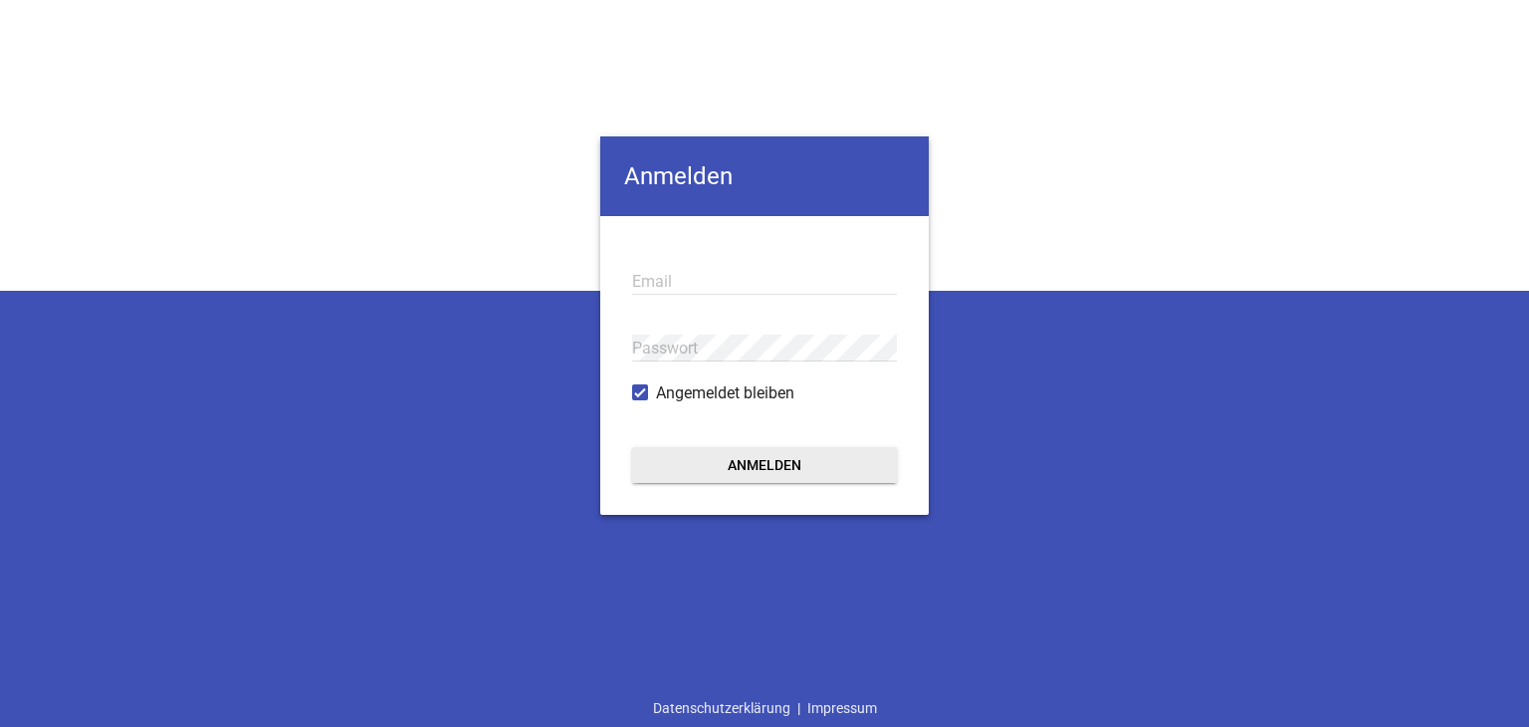
type input "[EMAIL_ADDRESS][PERSON_NAME][DOMAIN_NAME]"
